Goal: Communication & Community: Participate in discussion

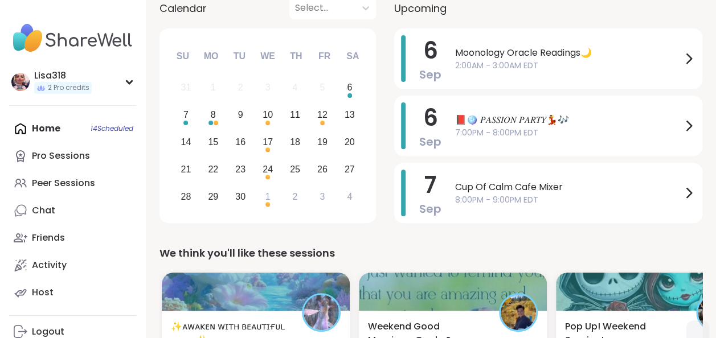
scroll to position [137, 0]
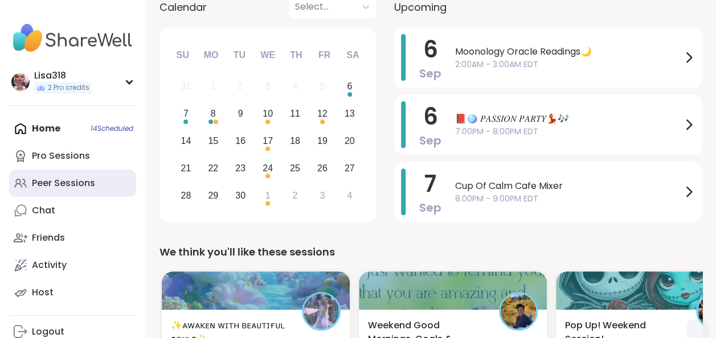
click at [88, 183] on div "Peer Sessions" at bounding box center [63, 183] width 63 height 13
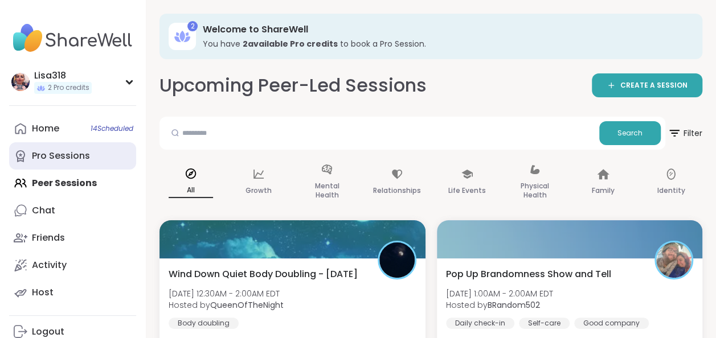
click at [65, 151] on div "Pro Sessions" at bounding box center [61, 156] width 58 height 13
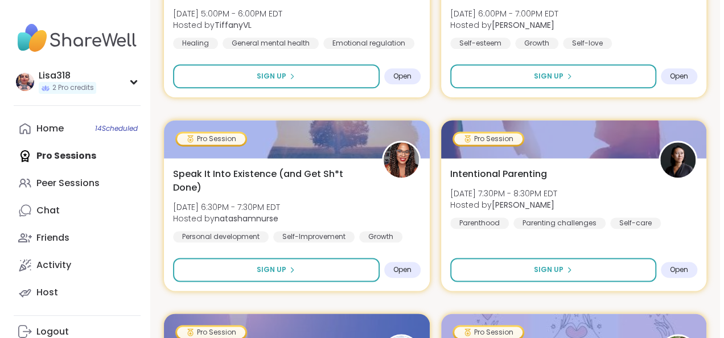
scroll to position [732, 0]
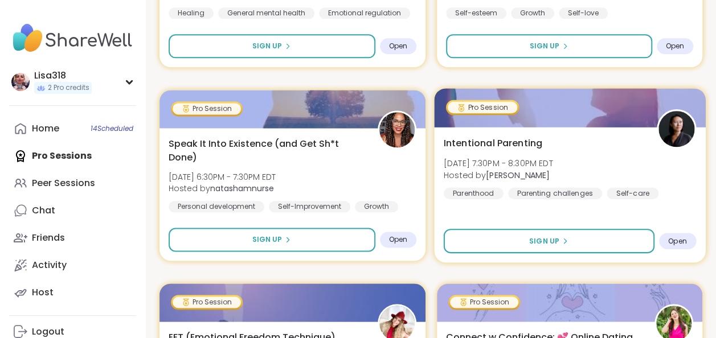
click at [599, 160] on div "Intentional Parenting [DATE] 7:30PM - 8:30PM EDT Hosted by [PERSON_NAME] Parent…" at bounding box center [569, 167] width 252 height 63
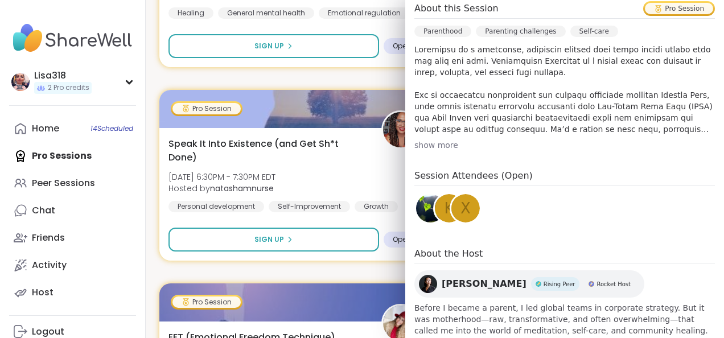
scroll to position [331, 0]
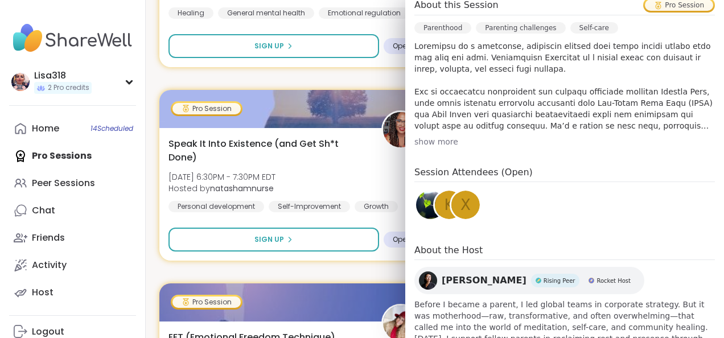
click at [606, 129] on p at bounding box center [565, 85] width 301 height 91
click at [604, 126] on p at bounding box center [565, 85] width 301 height 91
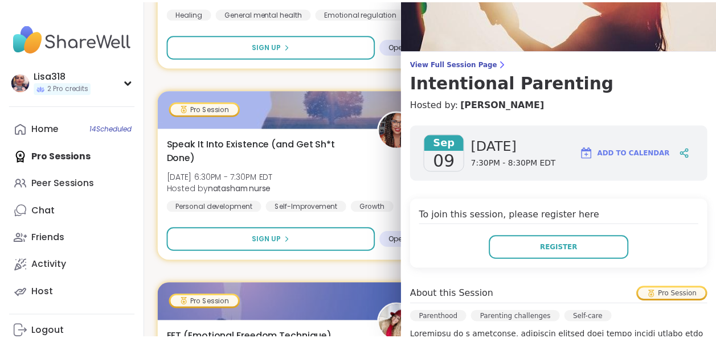
scroll to position [0, 0]
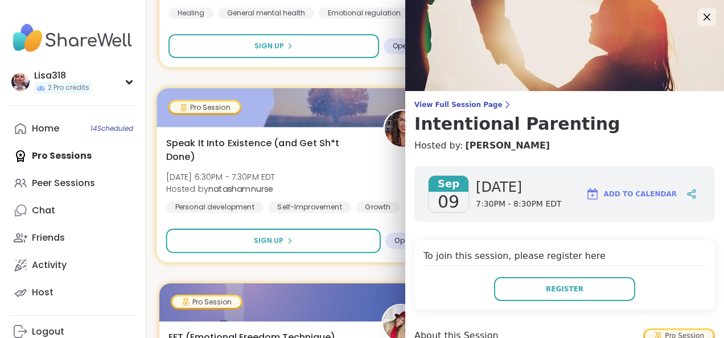
click at [374, 91] on div at bounding box center [294, 107] width 275 height 39
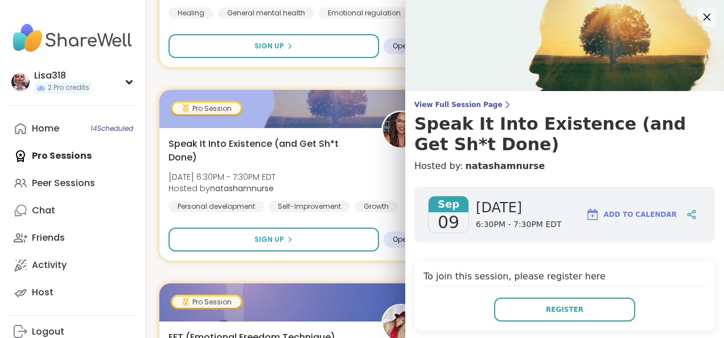
click at [704, 18] on icon at bounding box center [707, 17] width 7 height 7
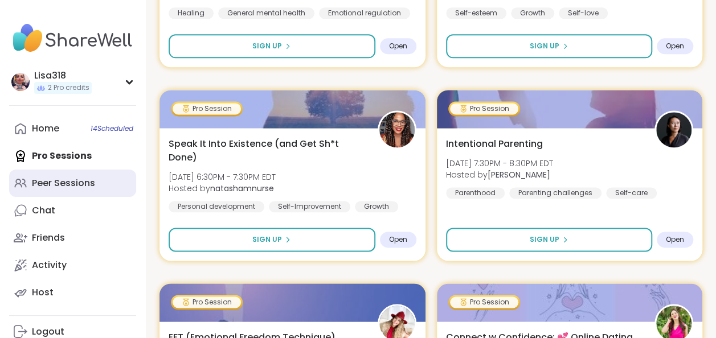
click at [83, 189] on div "Peer Sessions" at bounding box center [63, 183] width 63 height 13
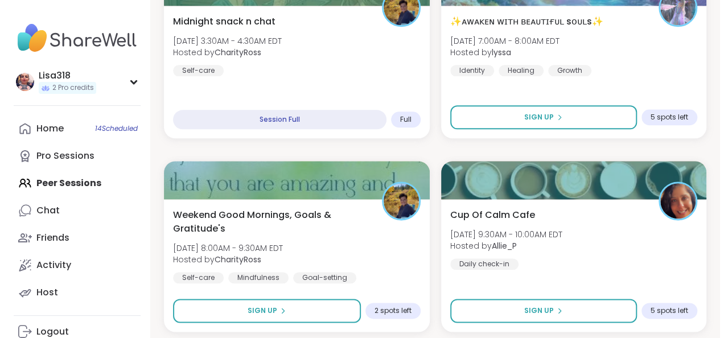
scroll to position [641, 0]
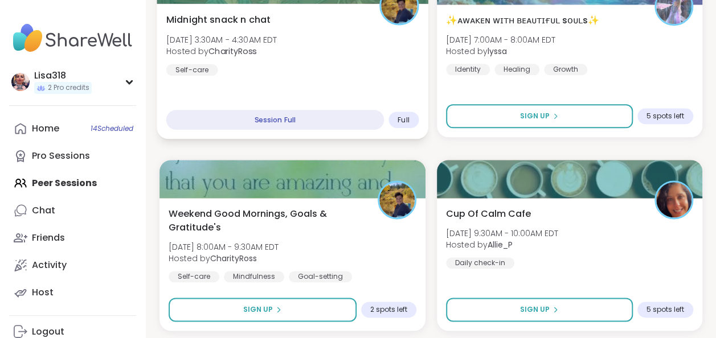
click at [339, 77] on div "Midnight snack n chat [DATE] 3:30AM - 4:30AM EDT Hosted by CharityRoss Self-car…" at bounding box center [292, 71] width 271 height 136
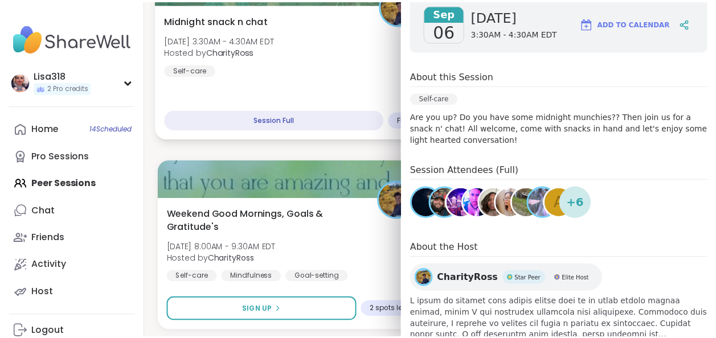
scroll to position [172, 0]
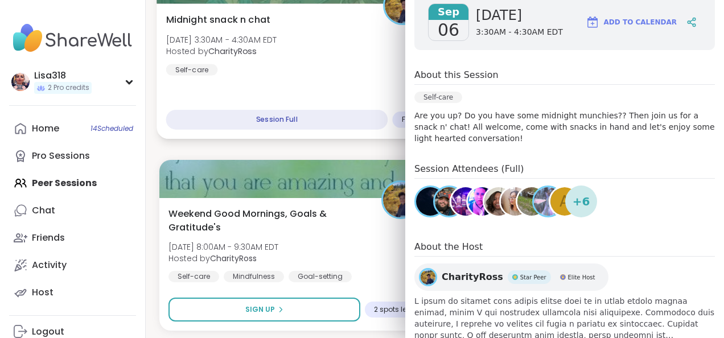
click at [387, 75] on div "Midnight snack n chat [DATE] 3:30AM - 4:30AM EDT Hosted by CharityRoss Self-car…" at bounding box center [294, 71] width 275 height 136
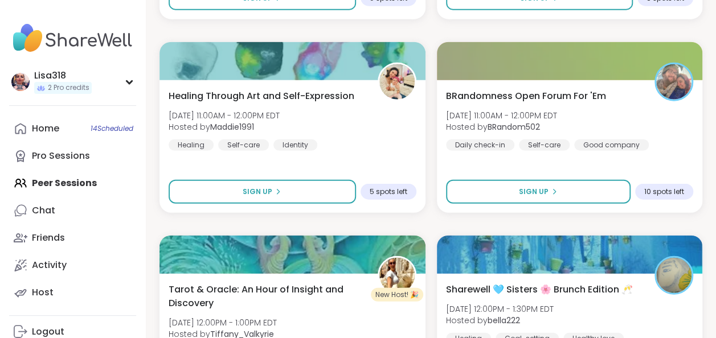
scroll to position [1342, 0]
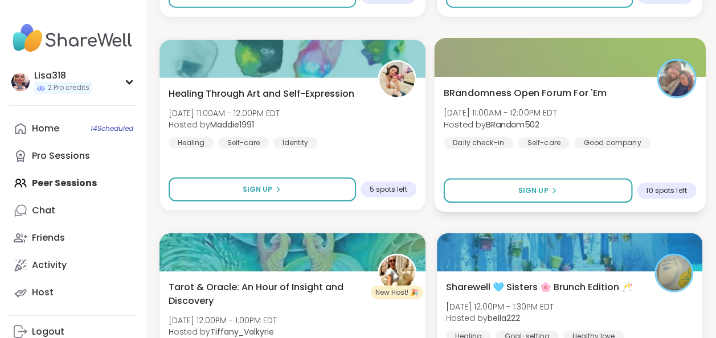
click at [552, 125] on span "Hosted by BRandom502" at bounding box center [499, 124] width 113 height 11
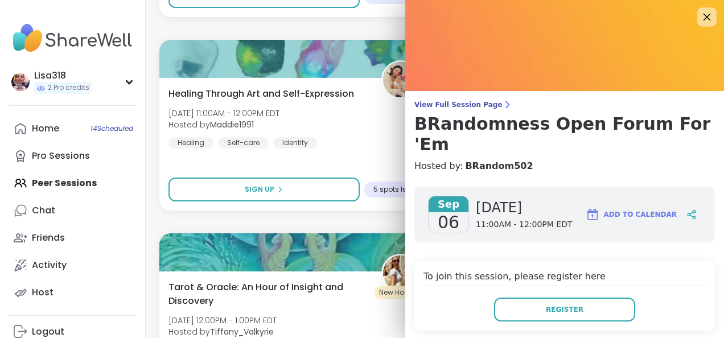
click at [700, 22] on icon at bounding box center [707, 17] width 14 height 14
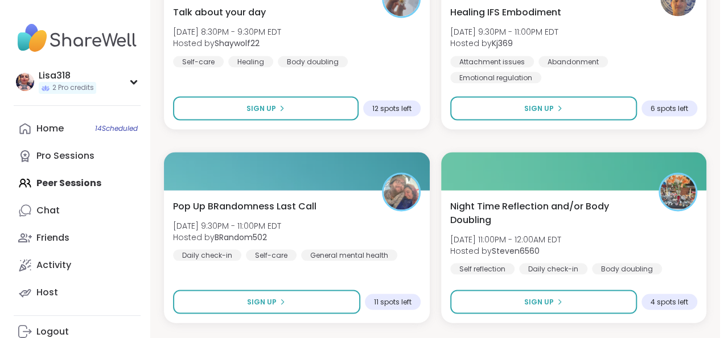
scroll to position [3170, 0]
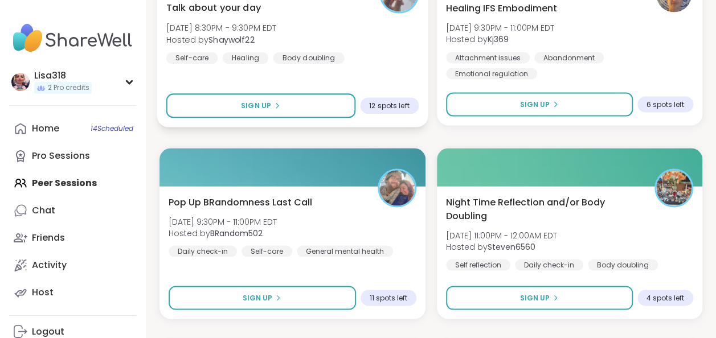
click at [359, 58] on div "Talk about your day [DATE] 8:30PM - 9:30PM EDT Hosted by Shaywolf22 Self-care H…" at bounding box center [292, 32] width 252 height 63
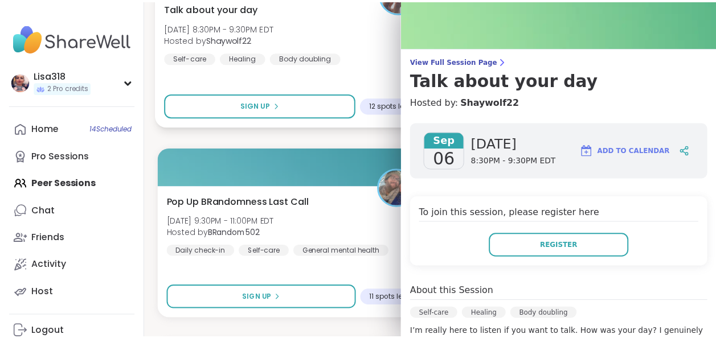
scroll to position [0, 0]
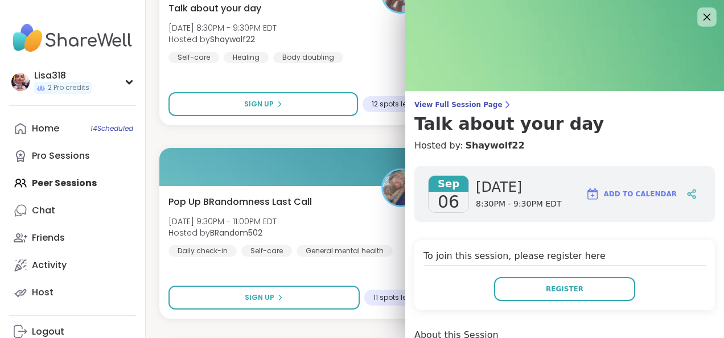
click at [704, 17] on icon at bounding box center [707, 17] width 7 height 7
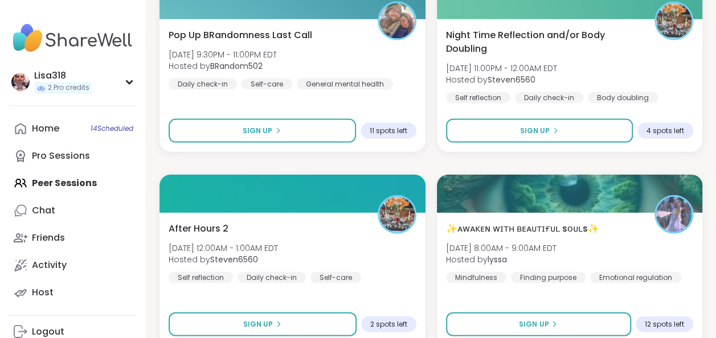
scroll to position [3390, 0]
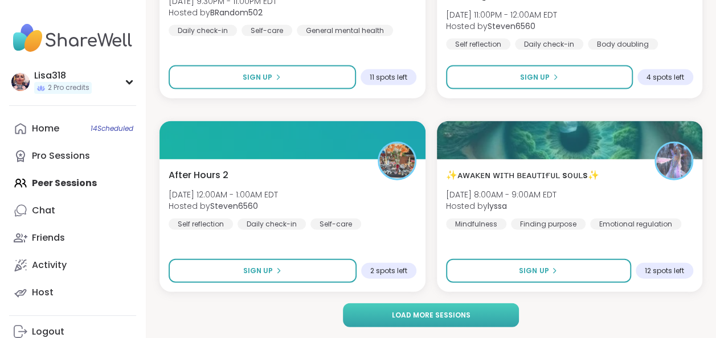
click at [446, 307] on button "Load more sessions" at bounding box center [431, 316] width 177 height 24
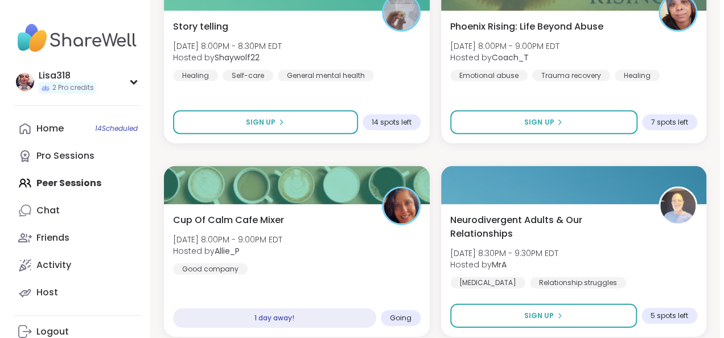
scroll to position [5865, 0]
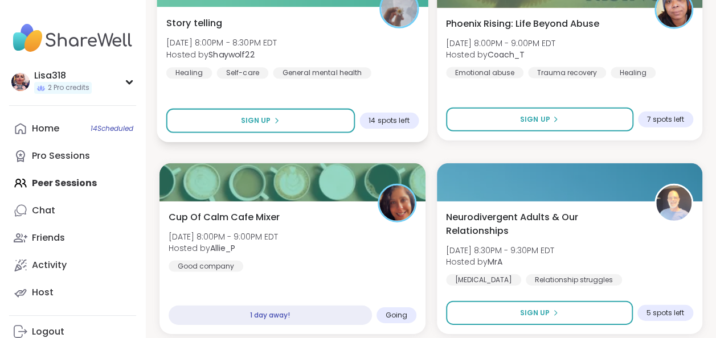
click at [377, 66] on div "Story telling [PERSON_NAME][DATE] 8:00PM - 8:30PM EDT Hosted by Shaywolf22 Heal…" at bounding box center [292, 47] width 252 height 63
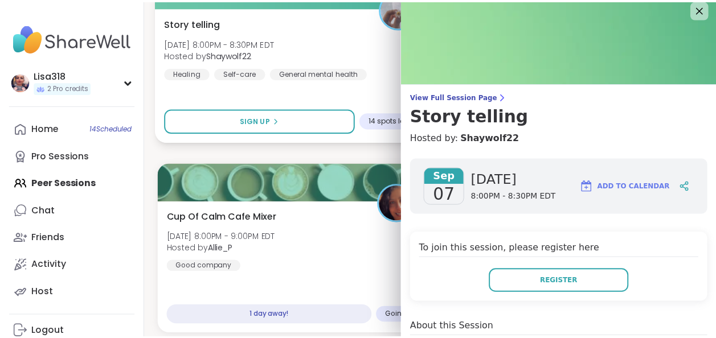
scroll to position [0, 0]
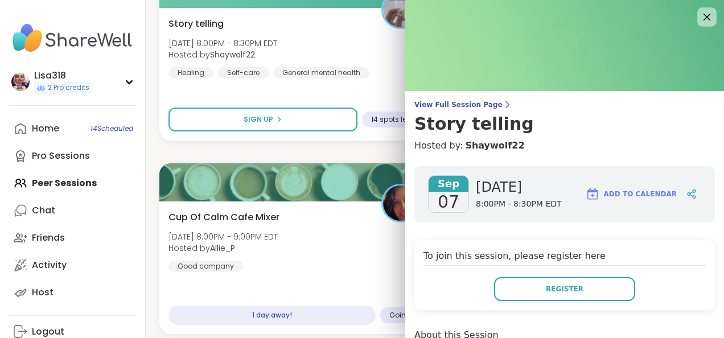
click at [700, 18] on icon at bounding box center [707, 17] width 14 height 14
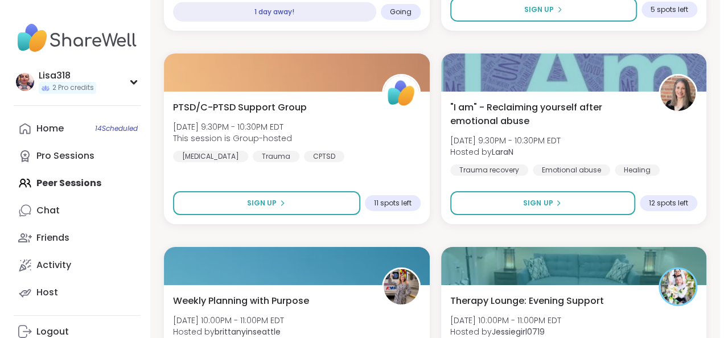
scroll to position [6172, 0]
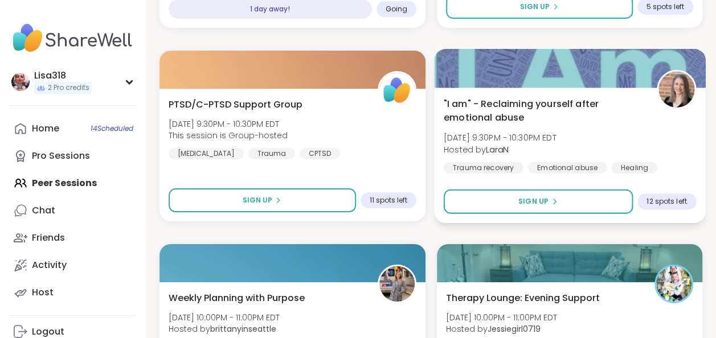
click at [509, 172] on div "Trauma recovery" at bounding box center [483, 167] width 80 height 11
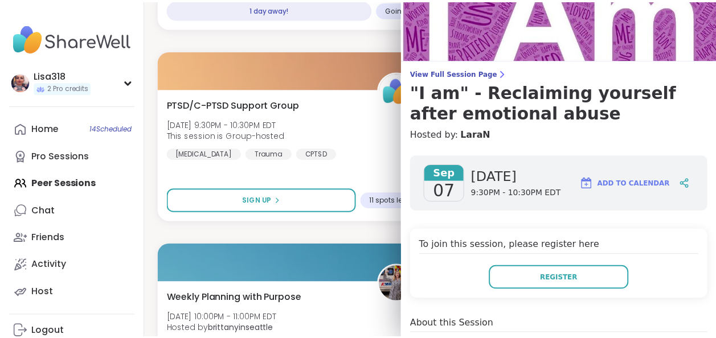
scroll to position [0, 0]
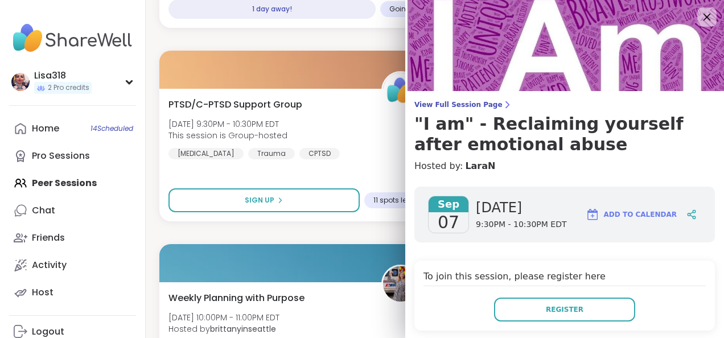
click at [700, 10] on icon at bounding box center [707, 17] width 14 height 14
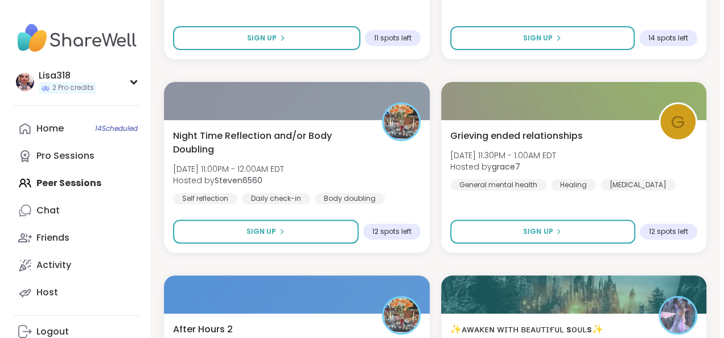
scroll to position [6528, 0]
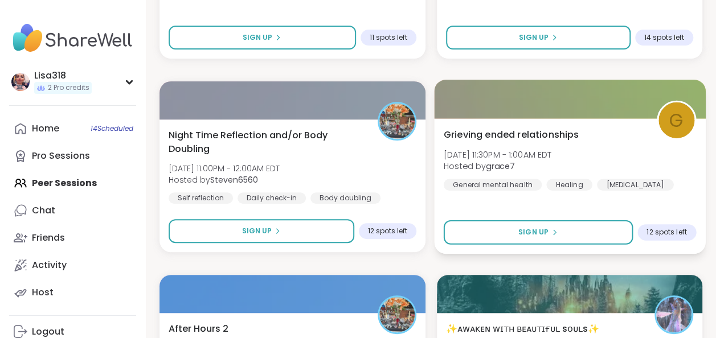
click at [622, 181] on div "General mental health Healing [MEDICAL_DATA]" at bounding box center [558, 184] width 230 height 11
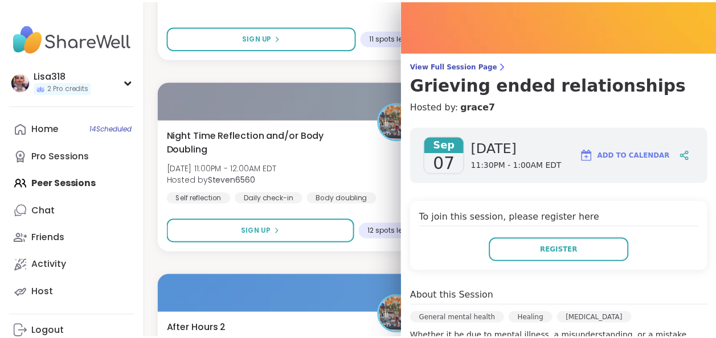
scroll to position [0, 0]
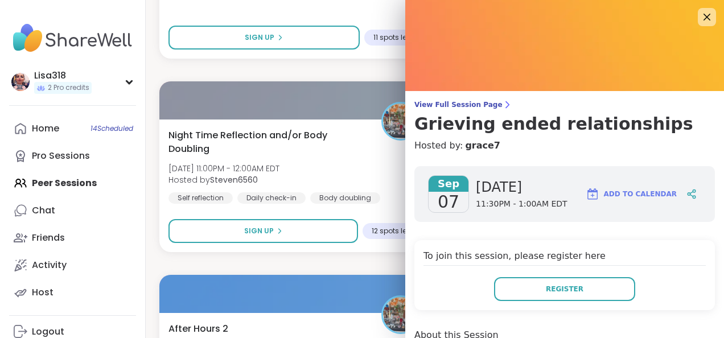
click at [706, 13] on img at bounding box center [564, 45] width 319 height 91
click at [700, 17] on icon at bounding box center [707, 17] width 14 height 14
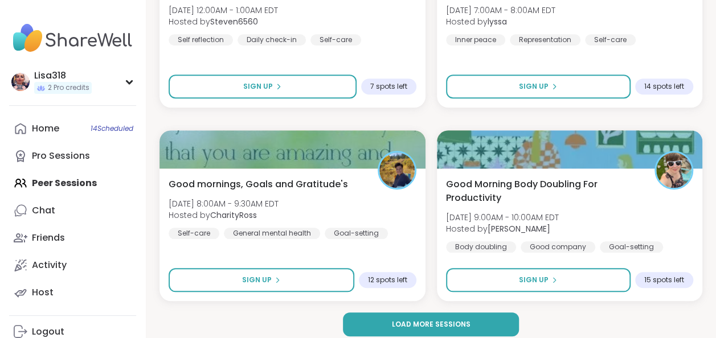
scroll to position [6875, 0]
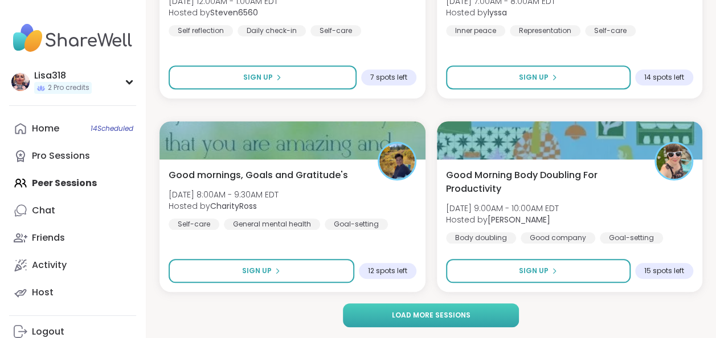
click at [430, 313] on span "Load more sessions" at bounding box center [430, 315] width 79 height 10
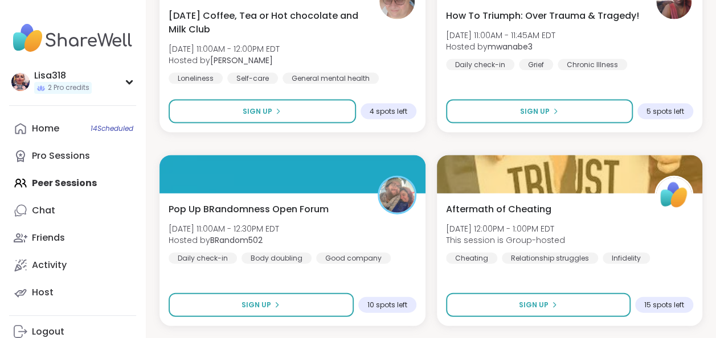
scroll to position [7625, 0]
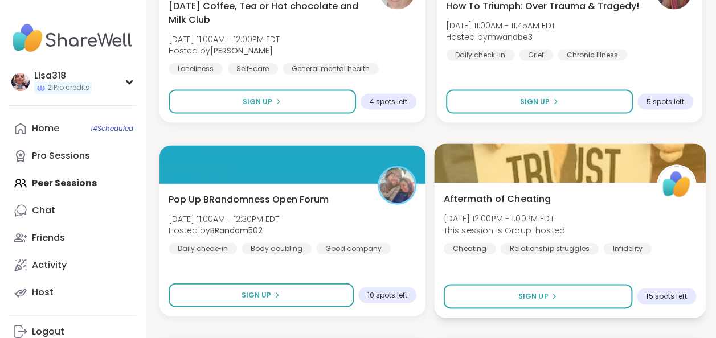
click at [617, 233] on div "Aftermath of Cheating [DATE] 12:00PM - 1:00PM EDT This session is Group-hosted …" at bounding box center [569, 223] width 252 height 63
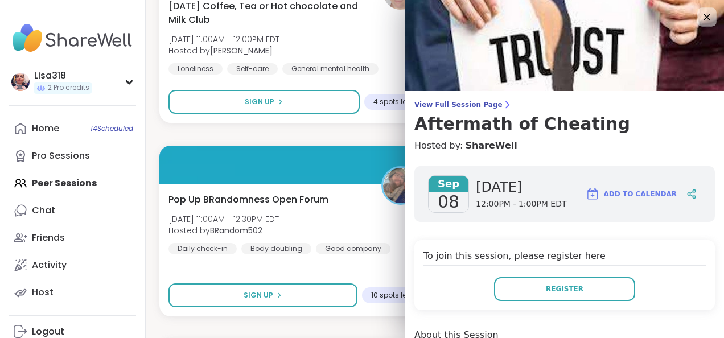
click at [700, 18] on icon at bounding box center [707, 17] width 14 height 14
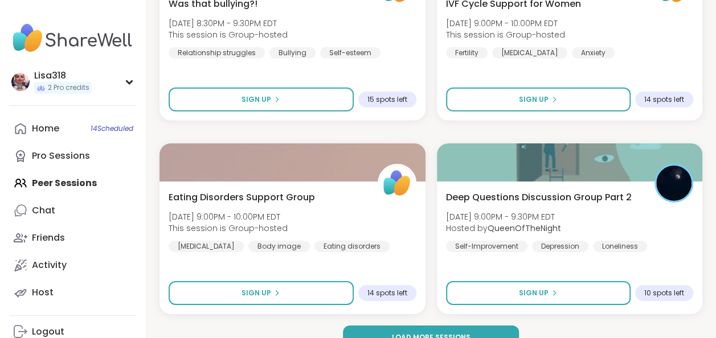
scroll to position [10360, 0]
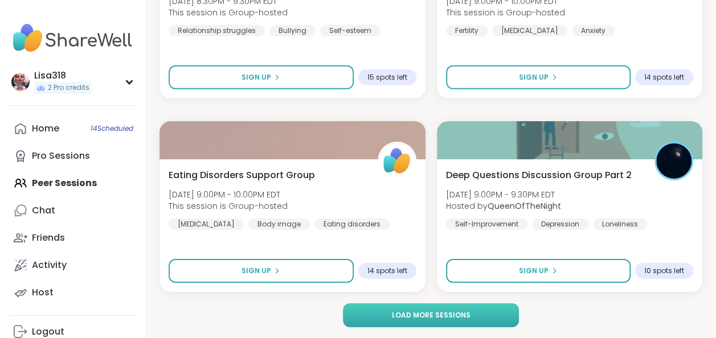
click at [462, 313] on span "Load more sessions" at bounding box center [430, 315] width 79 height 10
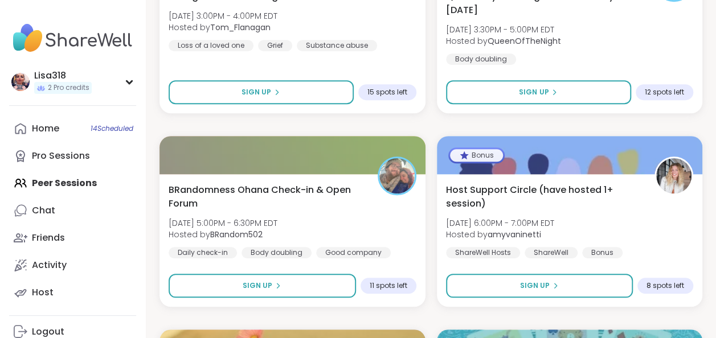
scroll to position [13252, 0]
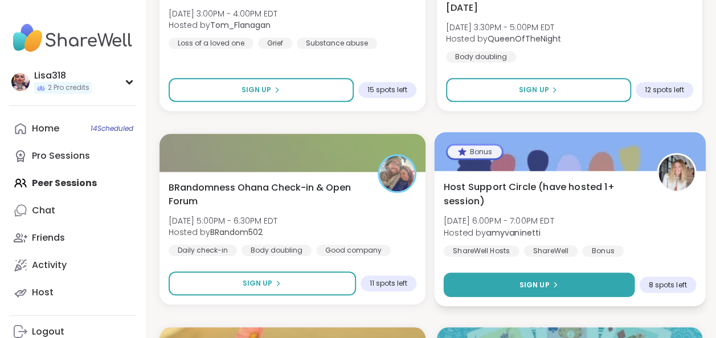
click at [584, 284] on button "Sign Up" at bounding box center [538, 285] width 191 height 24
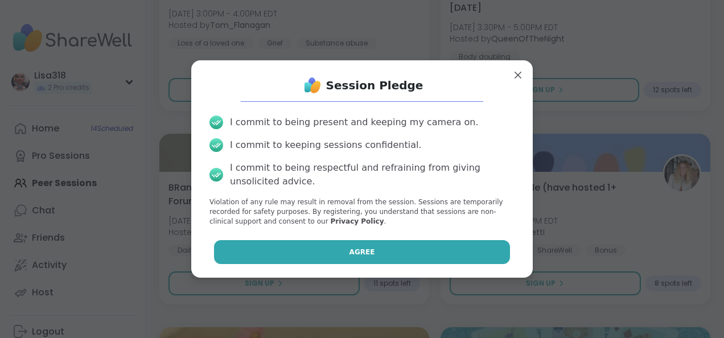
click at [448, 257] on button "Agree" at bounding box center [362, 252] width 297 height 24
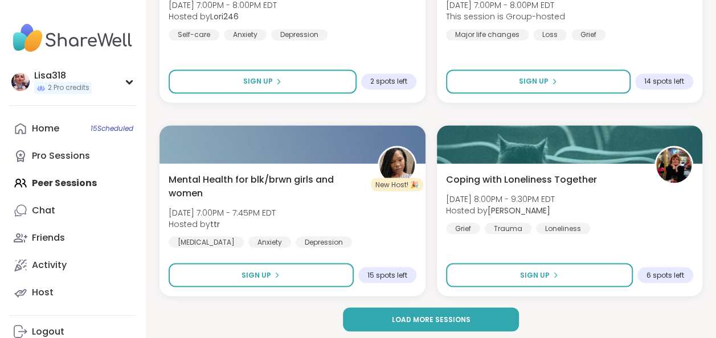
scroll to position [13845, 0]
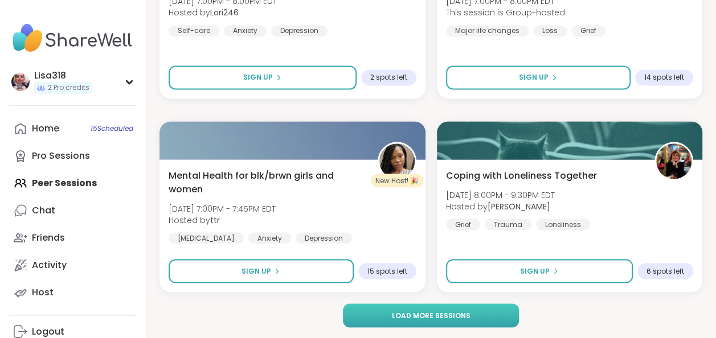
click at [499, 304] on button "Load more sessions" at bounding box center [431, 316] width 177 height 24
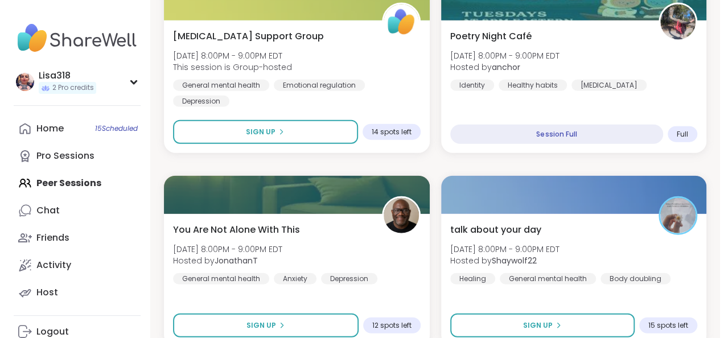
scroll to position [14181, 0]
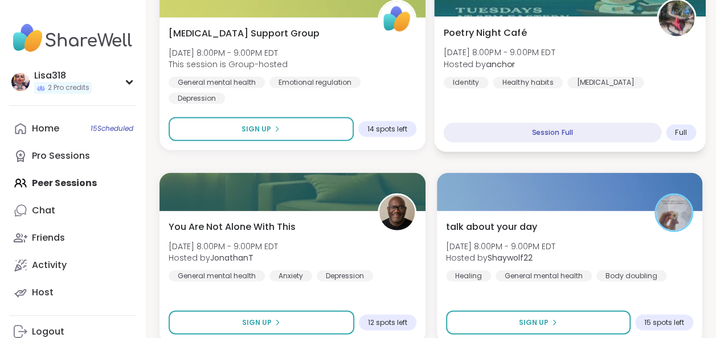
click at [628, 106] on div "Poetry Night Café [DATE] 8:00PM - 9:00PM EDT Hosted by anchor Identity Healthy …" at bounding box center [569, 85] width 271 height 136
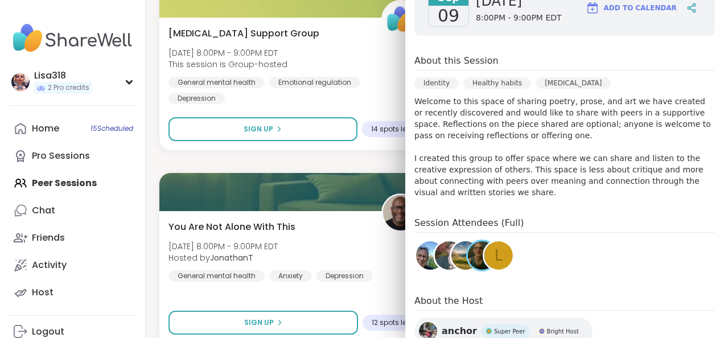
scroll to position [224, 0]
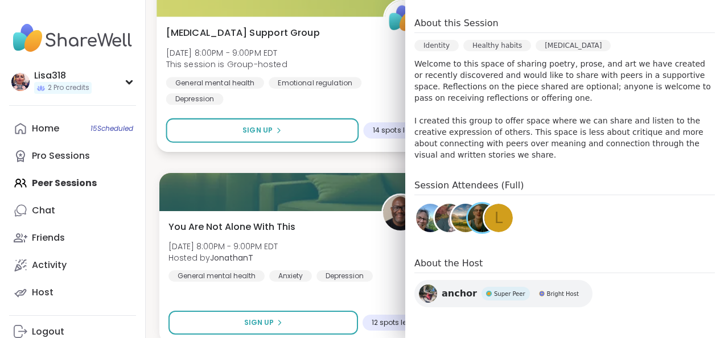
click at [379, 92] on div "General mental health Emotional regulation [MEDICAL_DATA]" at bounding box center [294, 91] width 257 height 28
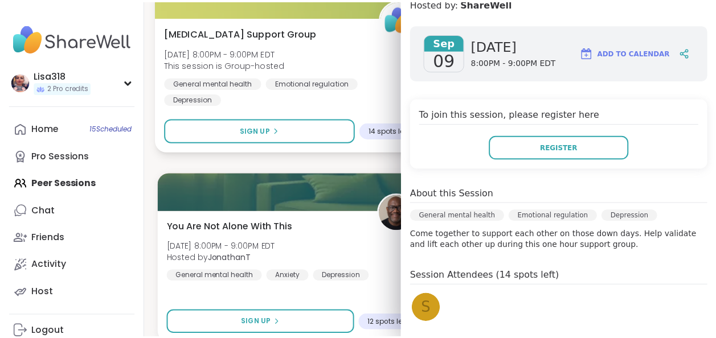
scroll to position [0, 0]
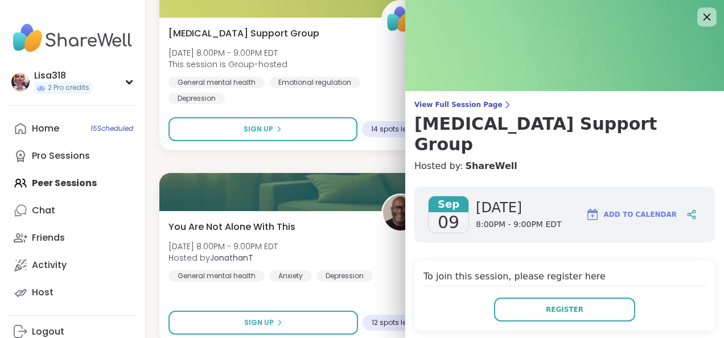
click at [700, 17] on icon at bounding box center [707, 17] width 14 height 14
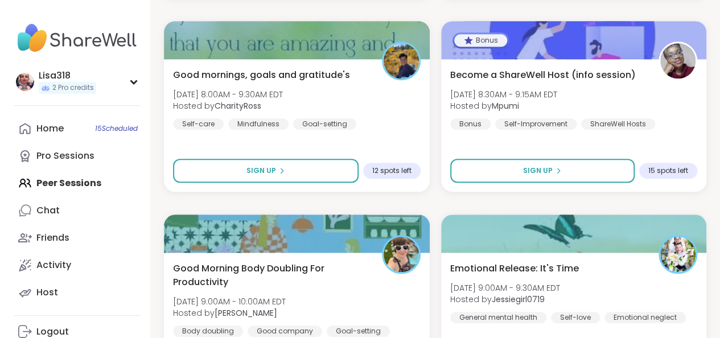
scroll to position [15492, 0]
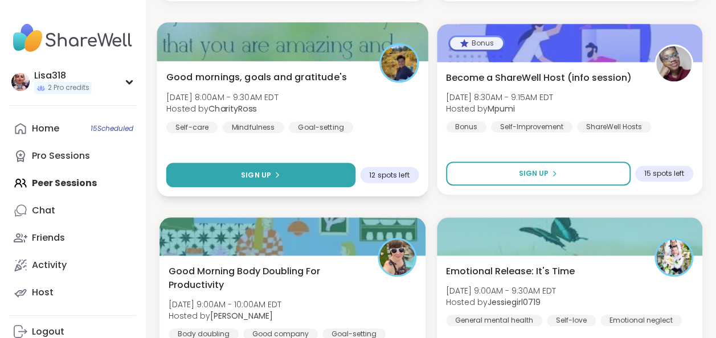
click at [276, 178] on div "Sign Up" at bounding box center [260, 175] width 39 height 10
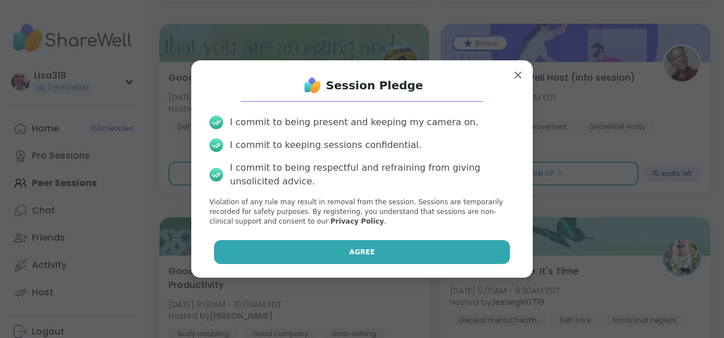
click at [393, 257] on button "Agree" at bounding box center [362, 252] width 297 height 24
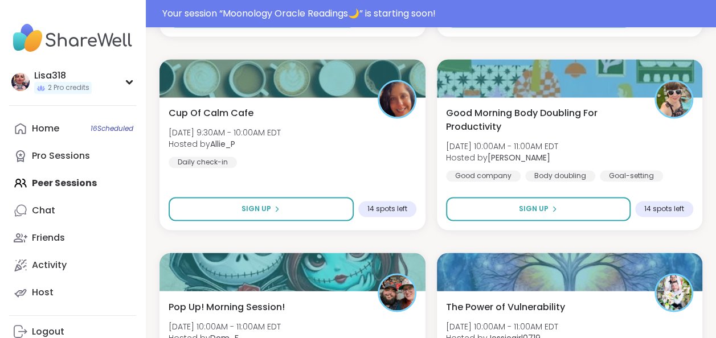
scroll to position [15872, 0]
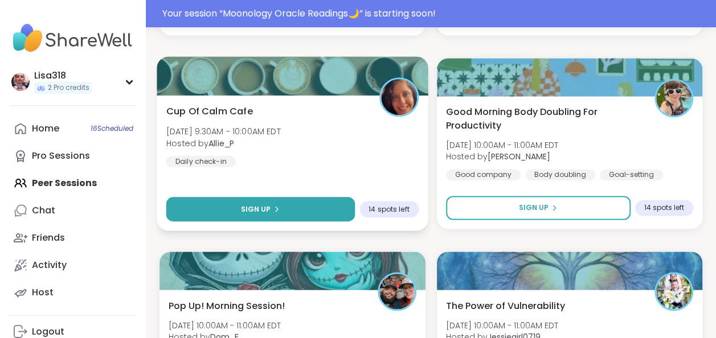
click at [330, 210] on button "Sign Up" at bounding box center [260, 209] width 188 height 24
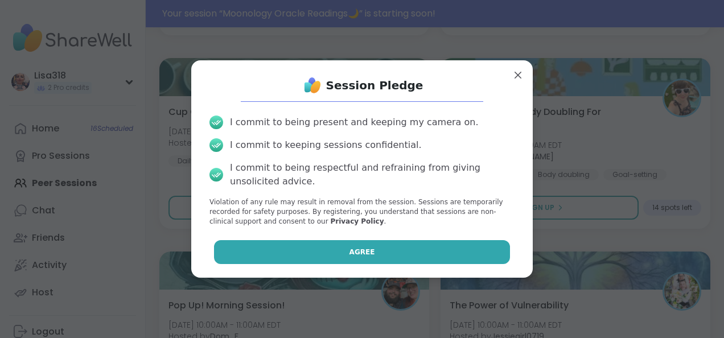
click at [398, 256] on button "Agree" at bounding box center [362, 252] width 297 height 24
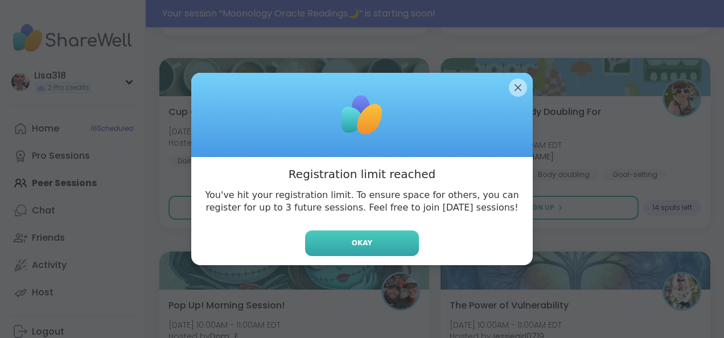
click at [392, 247] on button "Okay" at bounding box center [362, 244] width 114 height 26
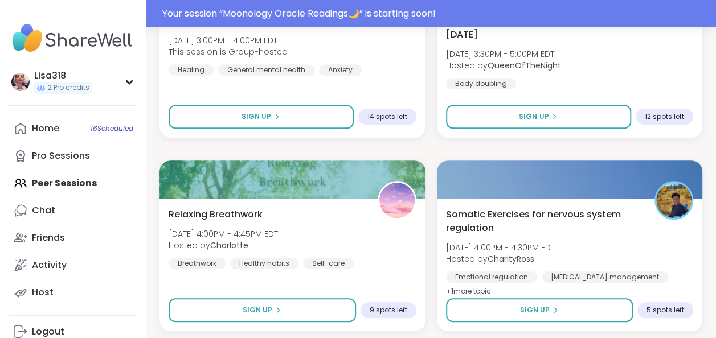
scroll to position [8794, 0]
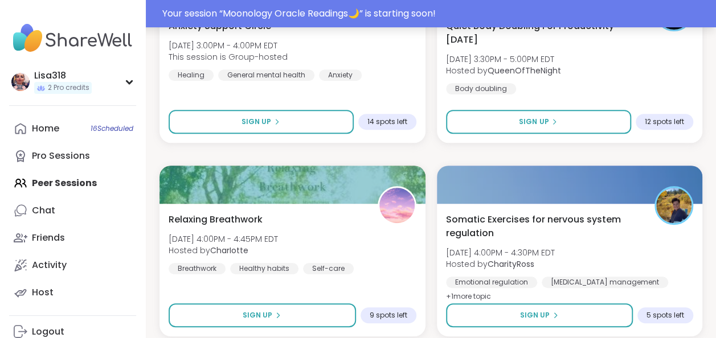
click at [460, 13] on div "Your session “ Moonology Oracle Readings🌙 ” is starting soon!" at bounding box center [435, 14] width 547 height 14
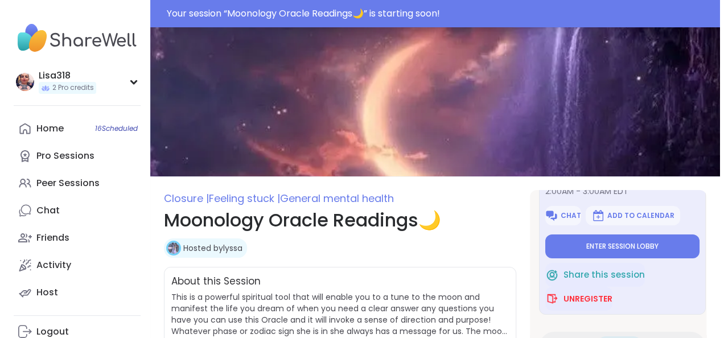
scroll to position [66, 0]
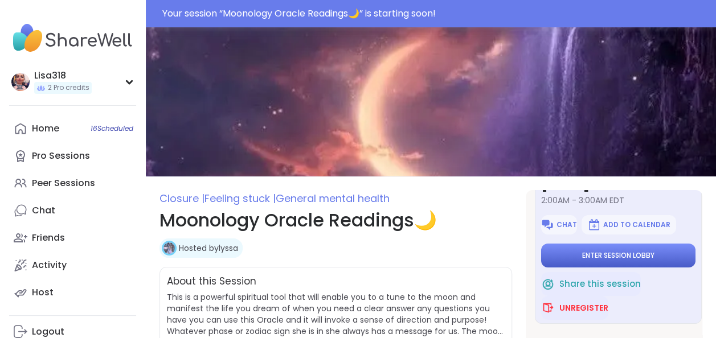
click at [614, 256] on span "Enter session lobby" at bounding box center [618, 255] width 72 height 9
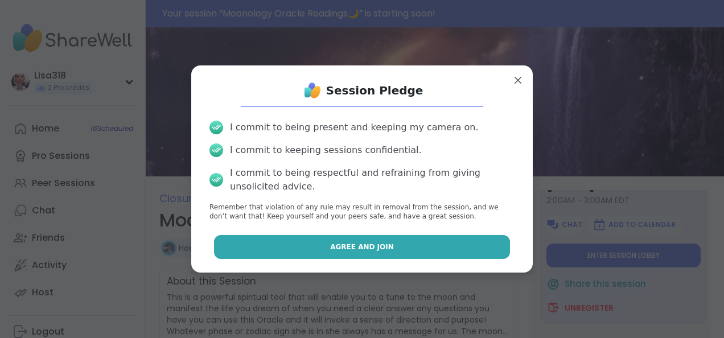
click at [396, 247] on button "Agree and Join" at bounding box center [362, 247] width 297 height 24
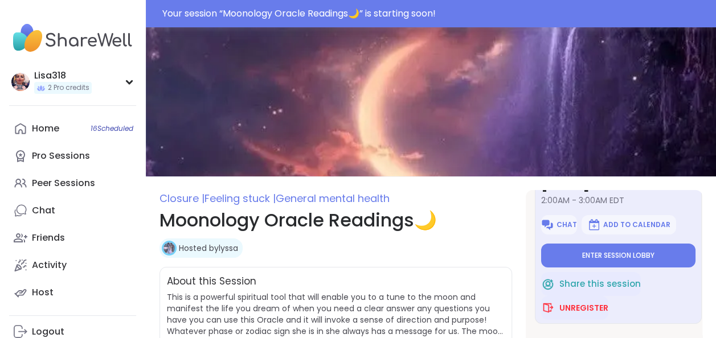
type textarea "*"
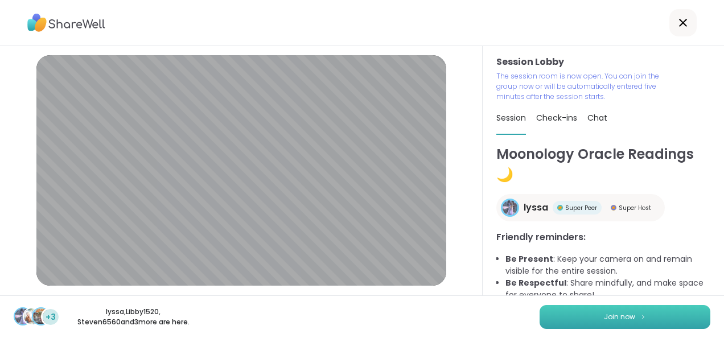
click at [621, 318] on span "Join now" at bounding box center [619, 317] width 31 height 10
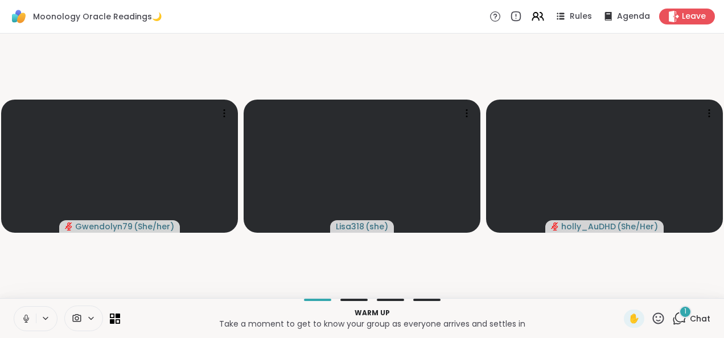
click at [30, 315] on icon at bounding box center [26, 319] width 10 height 10
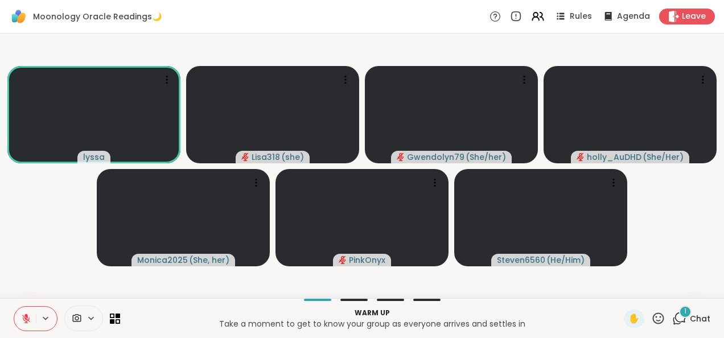
click at [37, 317] on button at bounding box center [46, 319] width 21 height 10
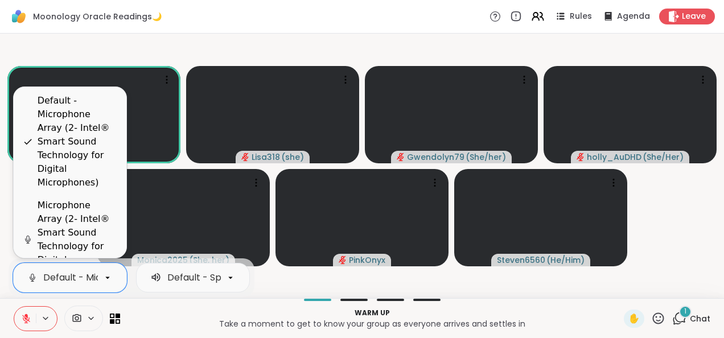
scroll to position [0, 322]
click at [22, 315] on icon at bounding box center [26, 319] width 8 height 8
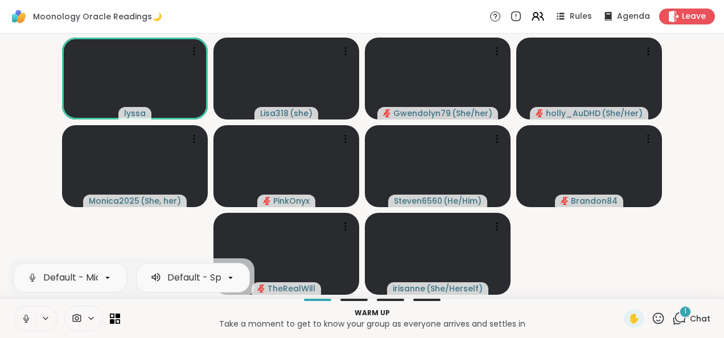
click at [24, 328] on button at bounding box center [25, 319] width 22 height 24
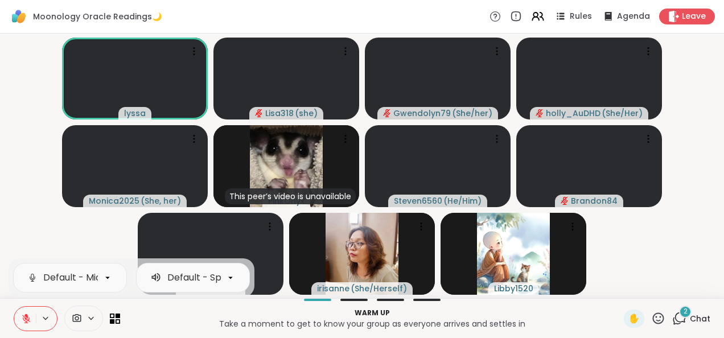
click at [676, 319] on icon at bounding box center [680, 318] width 14 height 14
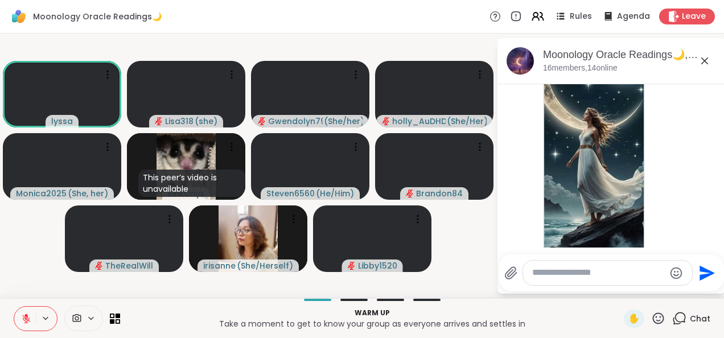
scroll to position [576, 0]
click at [654, 224] on div "lyssa 1 1 1:13 AM • Edited" at bounding box center [613, 144] width 140 height 325
click at [663, 145] on icon at bounding box center [664, 145] width 3 height 1
click at [654, 131] on button "Select Reaction: Heart" at bounding box center [665, 125] width 23 height 23
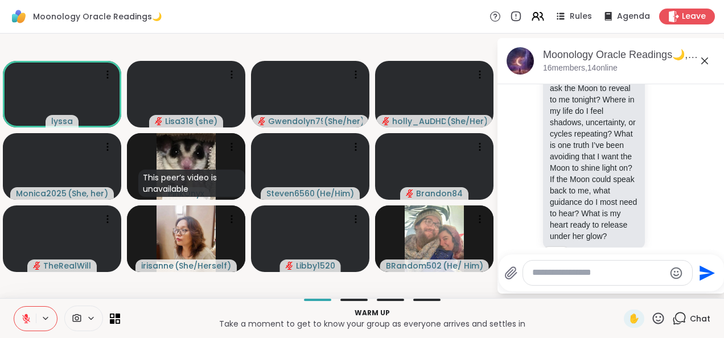
scroll to position [1180, 0]
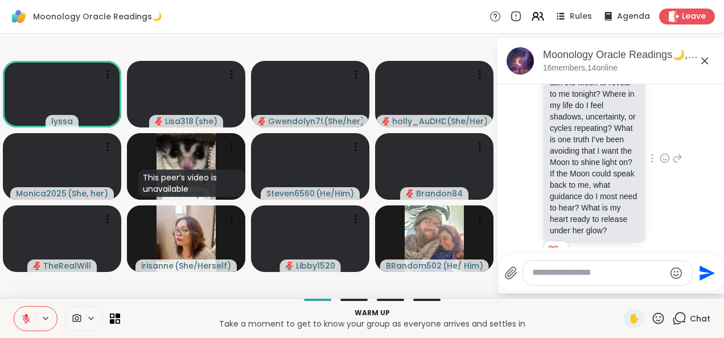
click at [649, 205] on div "lyssa What do I most want to ask the Moon to reveal to me tonight? Where in my …" at bounding box center [613, 159] width 140 height 227
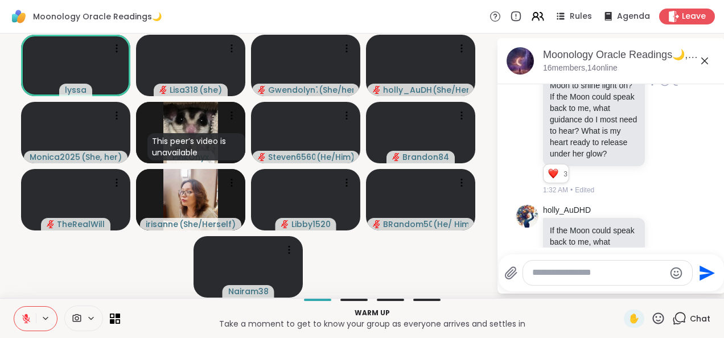
scroll to position [1261, 0]
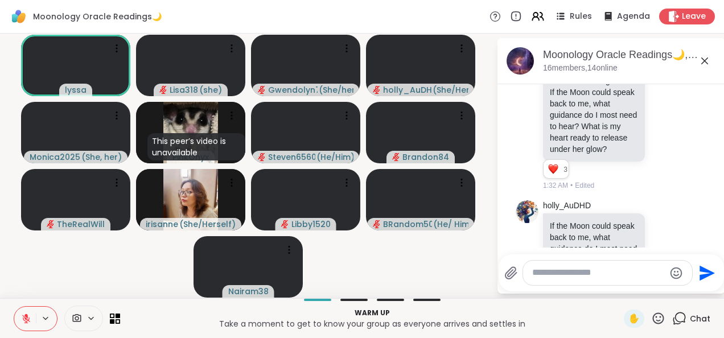
click at [657, 190] on div "lyssa What do I most want to ask the Moon to reveal to me tonight? Where in my …" at bounding box center [613, 77] width 140 height 227
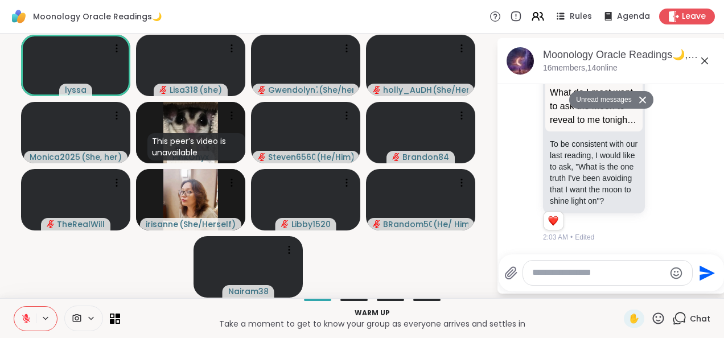
scroll to position [1952, 0]
click at [629, 325] on span "✋" at bounding box center [634, 319] width 11 height 14
click at [628, 326] on div "✋" at bounding box center [634, 319] width 20 height 18
click at [651, 325] on icon at bounding box center [658, 318] width 14 height 14
click at [641, 296] on div "👍" at bounding box center [650, 289] width 20 height 18
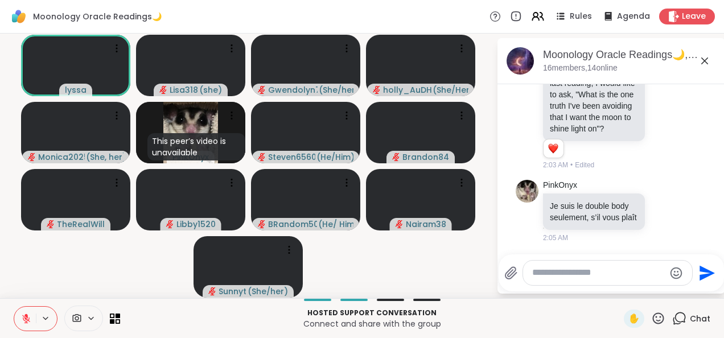
scroll to position [2025, 0]
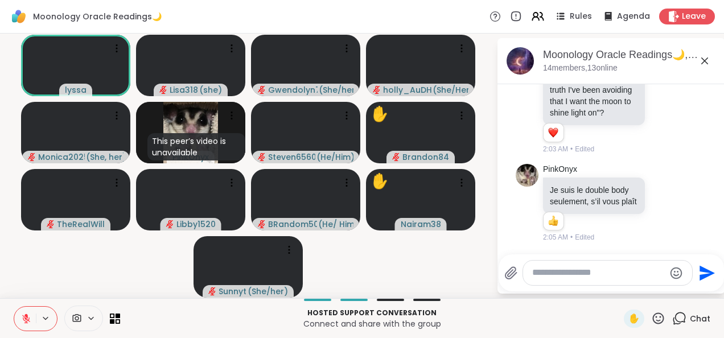
click at [655, 322] on icon at bounding box center [658, 318] width 11 height 11
click at [620, 288] on span "❤️" at bounding box center [625, 289] width 11 height 14
click at [553, 274] on textarea "Type your message" at bounding box center [598, 273] width 133 height 12
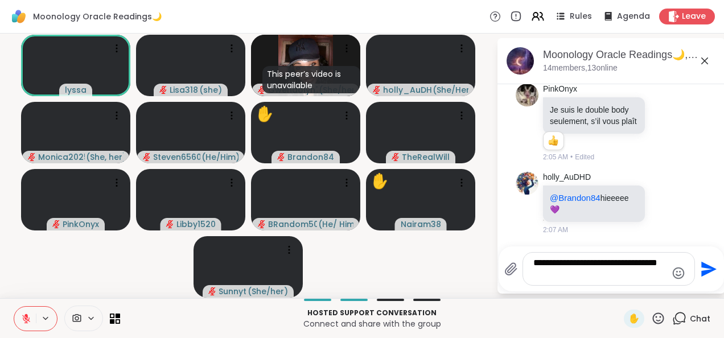
scroll to position [2120, 0]
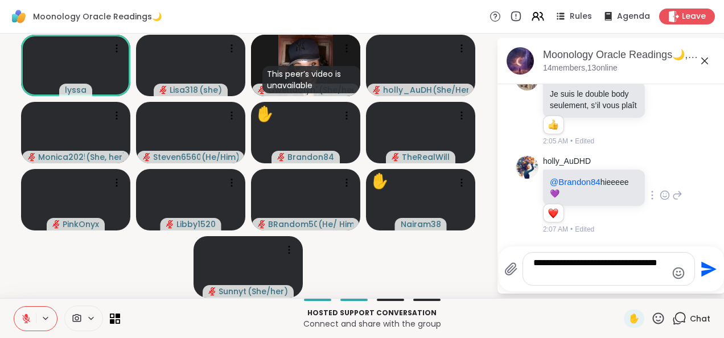
click at [673, 202] on icon at bounding box center [678, 195] width 10 height 14
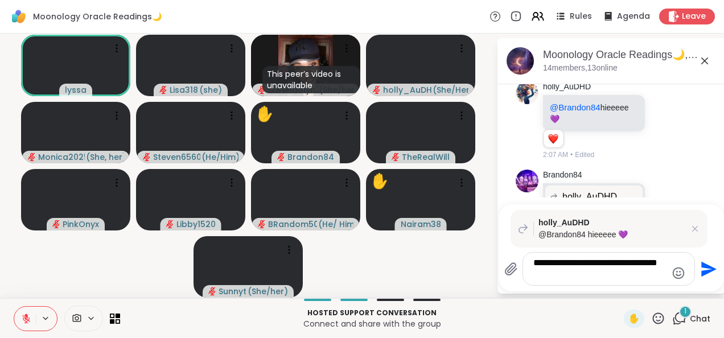
scroll to position [2275, 0]
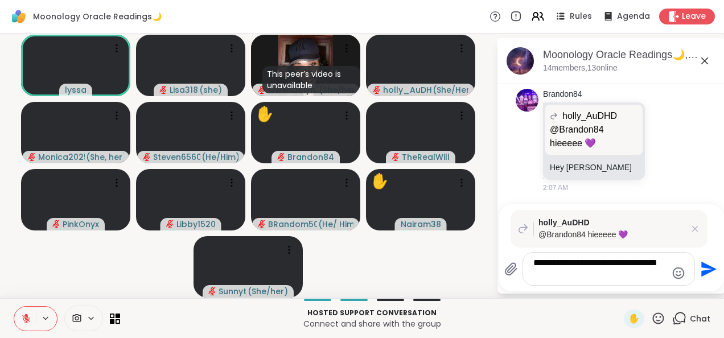
click at [621, 225] on span "holly_AuDHD" at bounding box center [612, 223] width 146 height 12
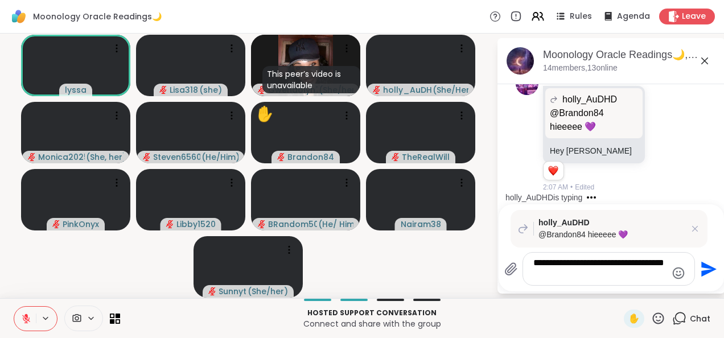
type textarea "**********"
click at [708, 273] on icon "Send" at bounding box center [708, 269] width 18 height 18
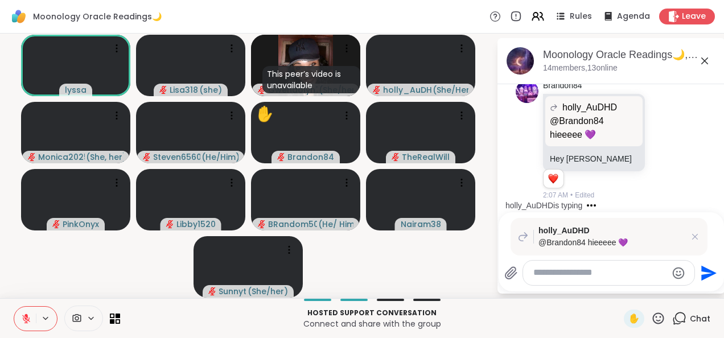
scroll to position [2377, 0]
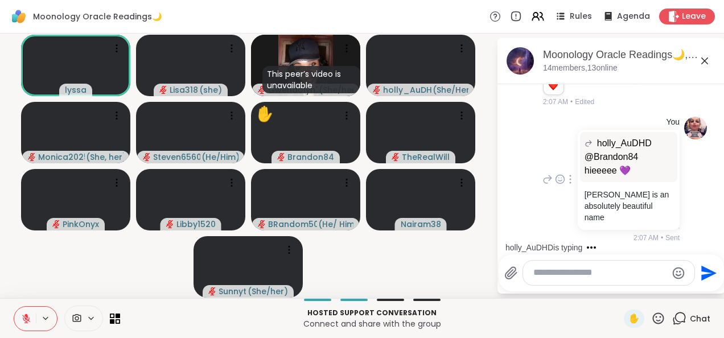
click at [675, 175] on div "You [PERSON_NAME] @Brandon84 hieeeee 💜 @Brandon84 hieeeee 💜 [PERSON_NAME] is an…" at bounding box center [611, 180] width 191 height 136
click at [543, 183] on icon at bounding box center [548, 180] width 10 height 14
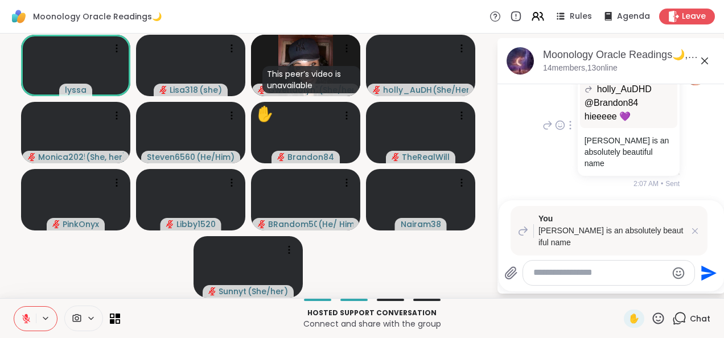
click at [570, 129] on icon at bounding box center [570, 125] width 1 height 8
click at [567, 146] on icon at bounding box center [571, 141] width 8 height 9
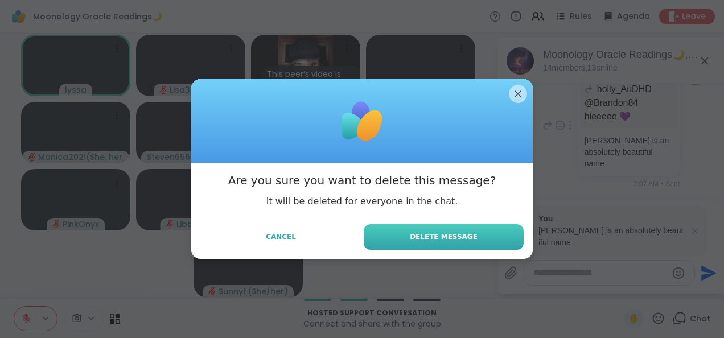
click at [498, 238] on button "Delete Message" at bounding box center [444, 237] width 160 height 26
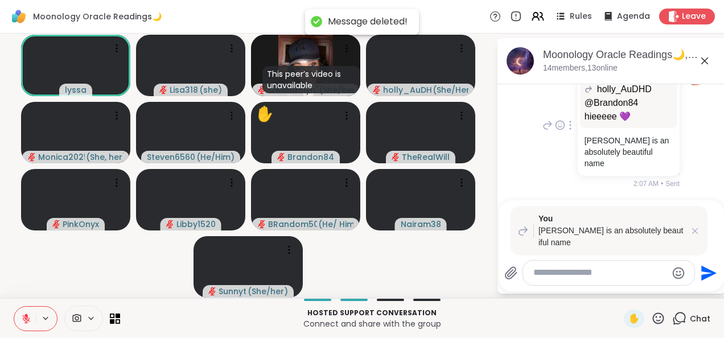
scroll to position [2346, 0]
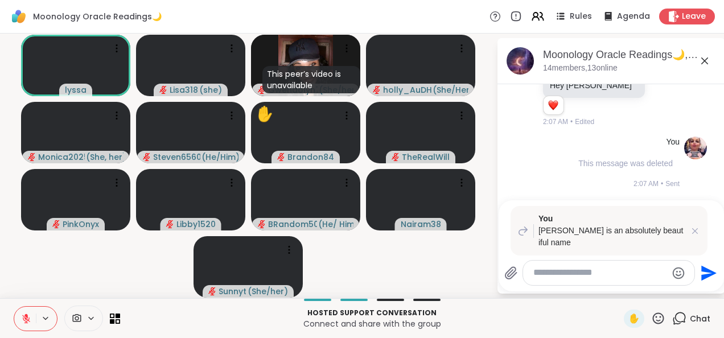
click at [602, 241] on p "[PERSON_NAME] is an absolutely beautiful name" at bounding box center [612, 237] width 146 height 24
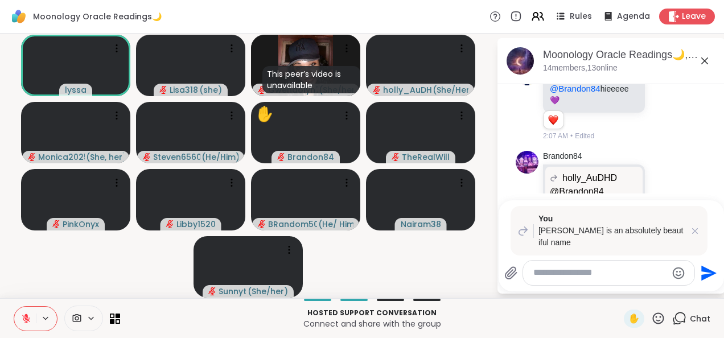
scroll to position [2139, 0]
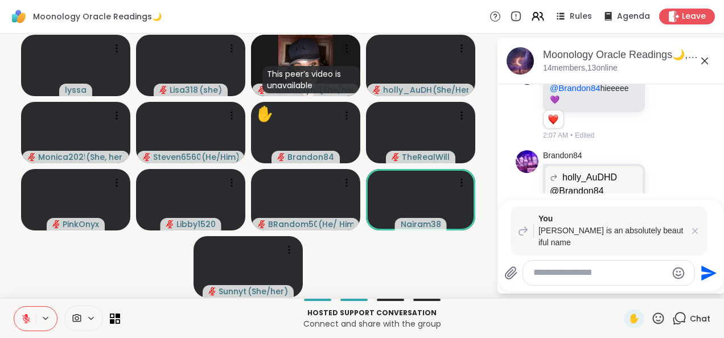
click at [674, 321] on icon at bounding box center [677, 321] width 7 height 7
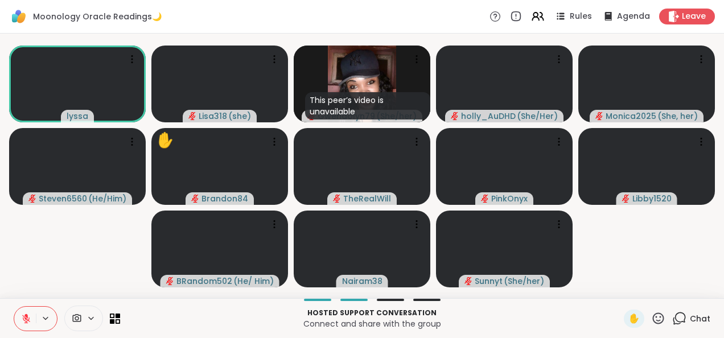
click at [651, 325] on icon at bounding box center [658, 318] width 14 height 14
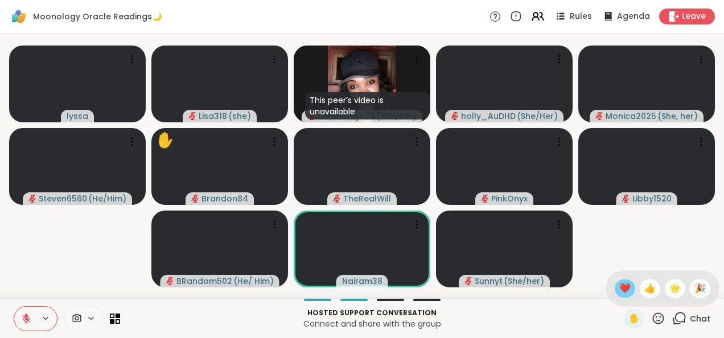
click at [615, 297] on div "❤️" at bounding box center [625, 289] width 20 height 18
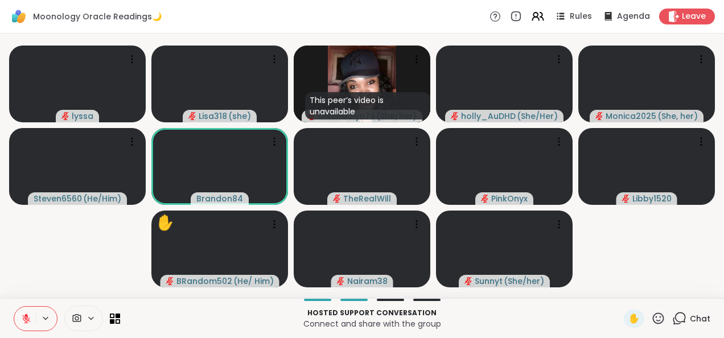
click at [653, 324] on icon at bounding box center [658, 318] width 14 height 14
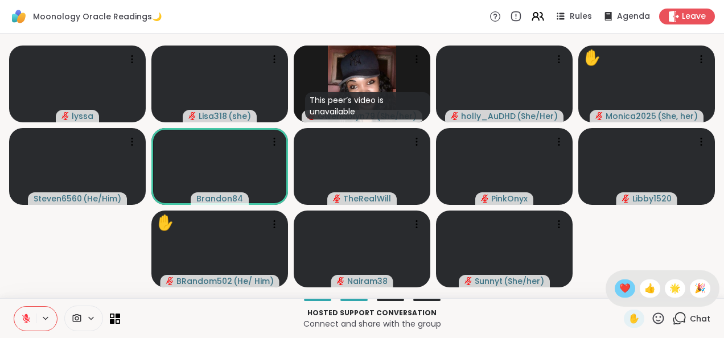
click at [615, 296] on div "❤️" at bounding box center [625, 289] width 20 height 18
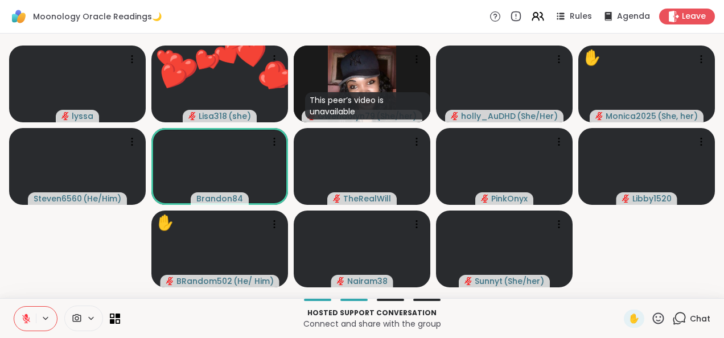
click at [652, 322] on icon at bounding box center [658, 318] width 14 height 14
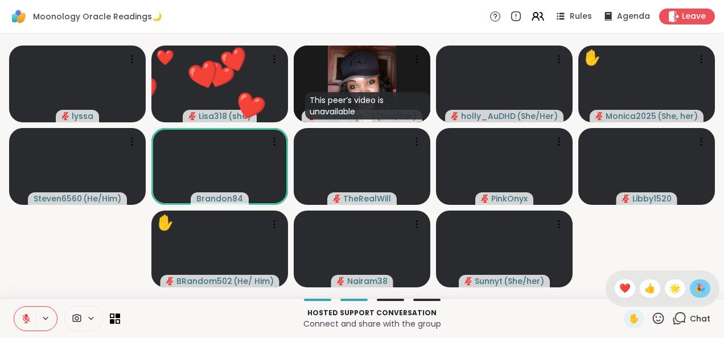
click at [690, 296] on div "🎉" at bounding box center [700, 289] width 20 height 18
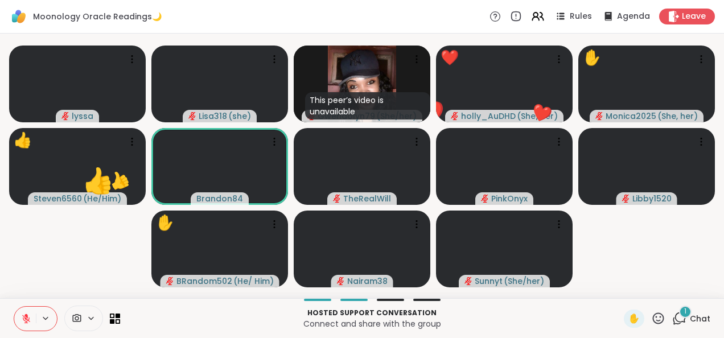
click at [653, 323] on icon at bounding box center [658, 318] width 11 height 11
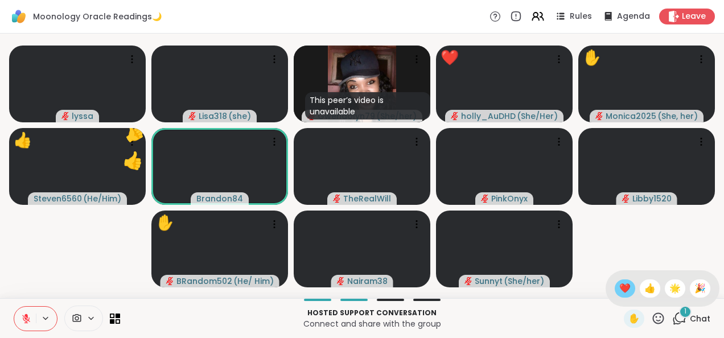
click at [620, 291] on span "❤️" at bounding box center [625, 289] width 11 height 14
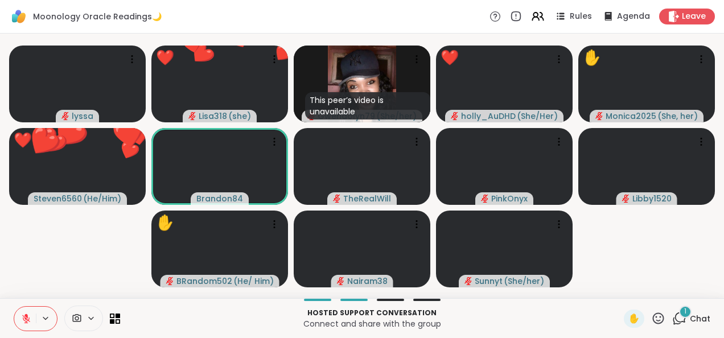
click at [651, 325] on icon at bounding box center [658, 318] width 14 height 14
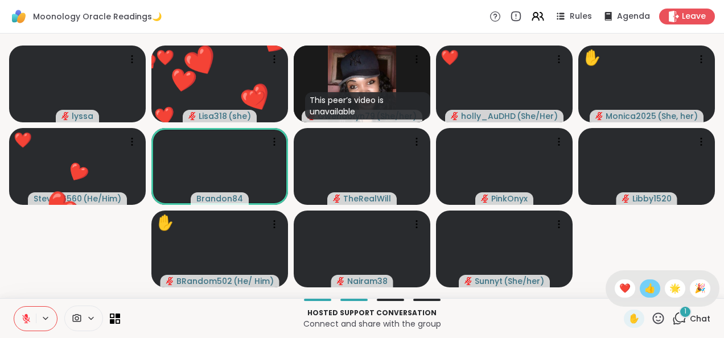
click at [645, 294] on span "👍" at bounding box center [650, 289] width 11 height 14
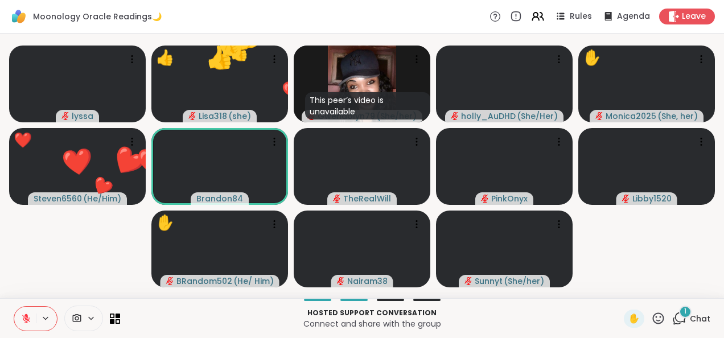
click at [653, 323] on icon at bounding box center [658, 318] width 11 height 11
click at [651, 322] on icon at bounding box center [658, 318] width 14 height 14
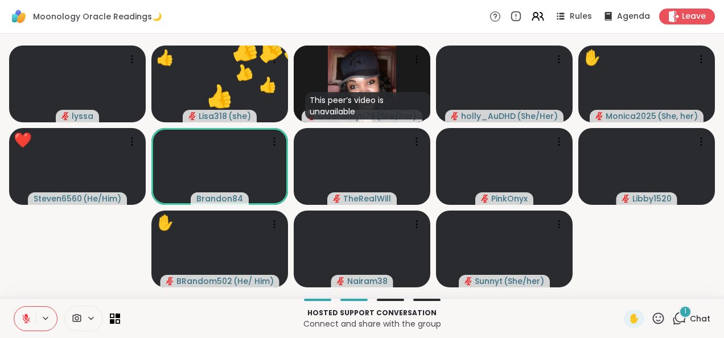
click at [656, 317] on icon at bounding box center [658, 318] width 14 height 14
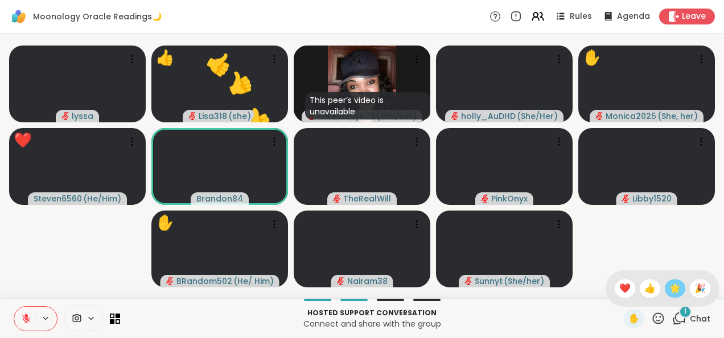
click at [670, 289] on span "🌟" at bounding box center [675, 289] width 11 height 14
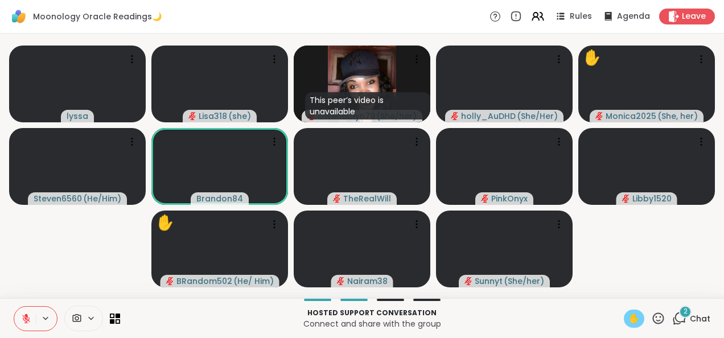
click at [624, 326] on div "✋" at bounding box center [634, 319] width 20 height 18
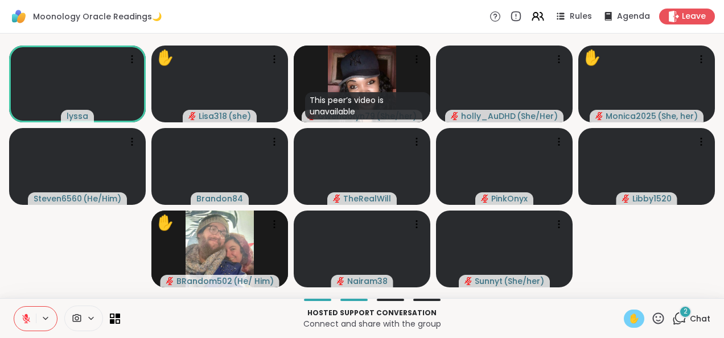
click at [673, 321] on icon at bounding box center [680, 318] width 14 height 14
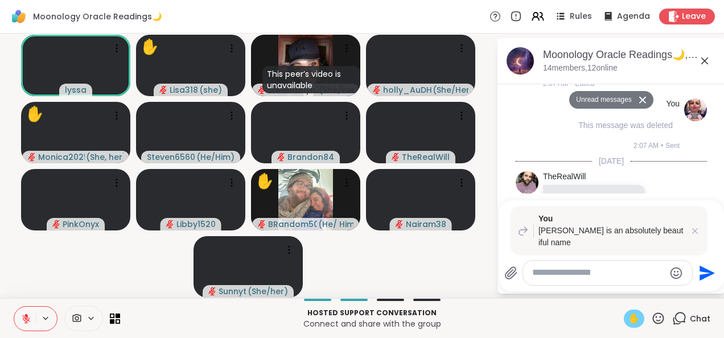
scroll to position [2309, 0]
click at [639, 101] on icon at bounding box center [642, 100] width 7 height 7
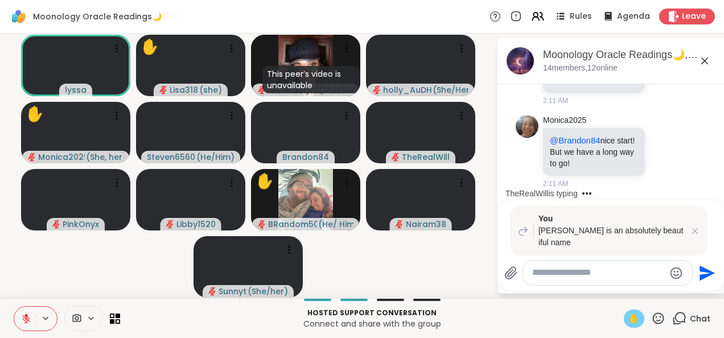
scroll to position [2549, 0]
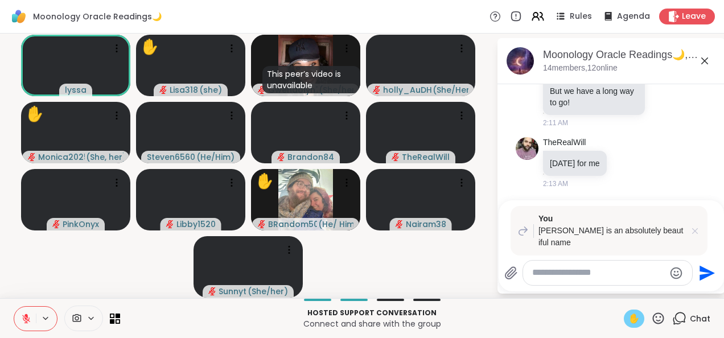
click at [695, 234] on icon at bounding box center [695, 231] width 6 height 6
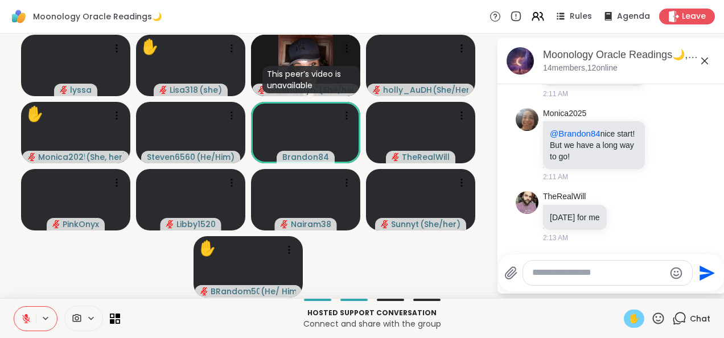
scroll to position [2568, 0]
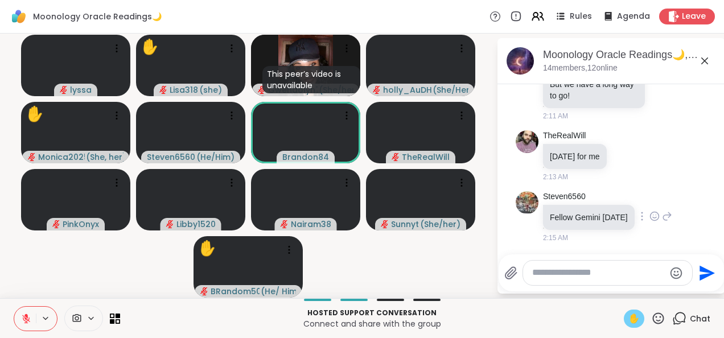
click at [653, 219] on icon at bounding box center [654, 218] width 3 height 1
click at [650, 204] on span "Select Reaction: Heart" at bounding box center [655, 197] width 10 height 11
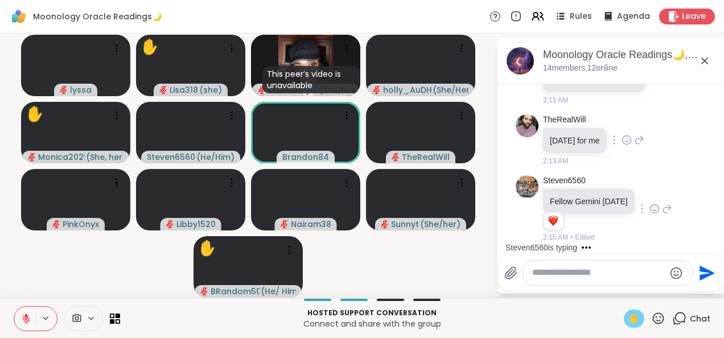
click at [616, 142] on icon at bounding box center [614, 140] width 2 height 9
click at [628, 139] on icon at bounding box center [627, 139] width 10 height 11
click at [659, 169] on div "TheRealWill [DATE] for me 2:13 AM" at bounding box center [611, 140] width 191 height 61
click at [628, 142] on icon at bounding box center [627, 139] width 10 height 11
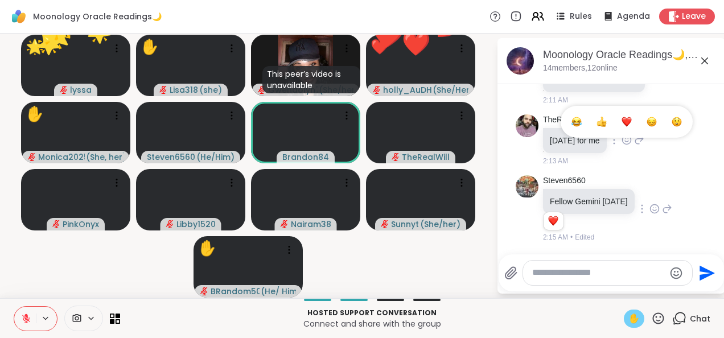
click at [628, 121] on div "Select Reaction: Heart" at bounding box center [627, 122] width 10 height 10
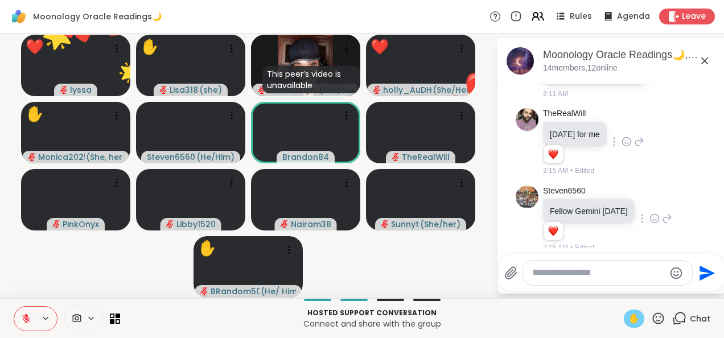
scroll to position [2660, 0]
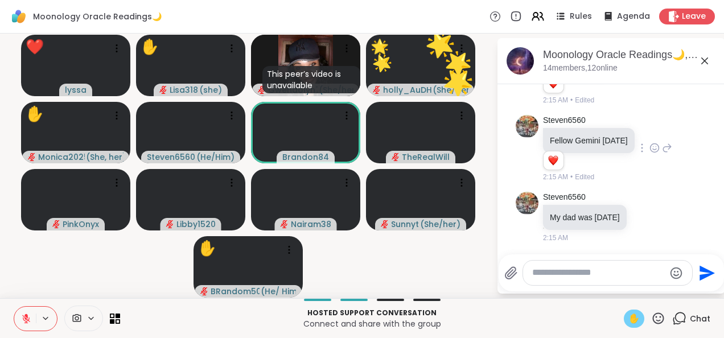
click at [653, 321] on icon at bounding box center [658, 318] width 14 height 14
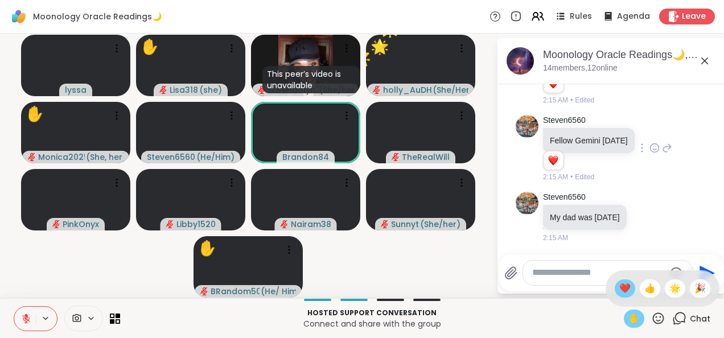
click at [620, 286] on span "❤️" at bounding box center [625, 289] width 11 height 14
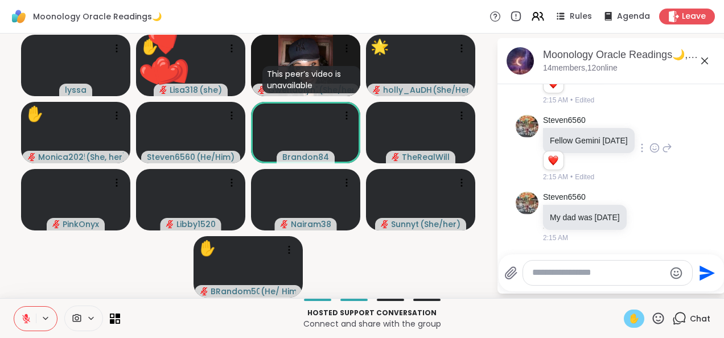
click at [654, 313] on icon at bounding box center [658, 318] width 14 height 14
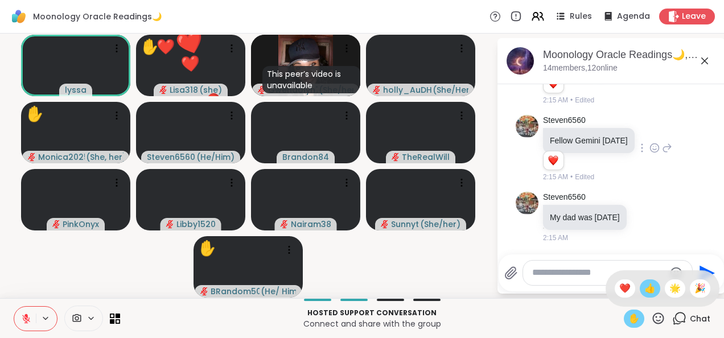
click at [645, 288] on span "👍" at bounding box center [650, 289] width 11 height 14
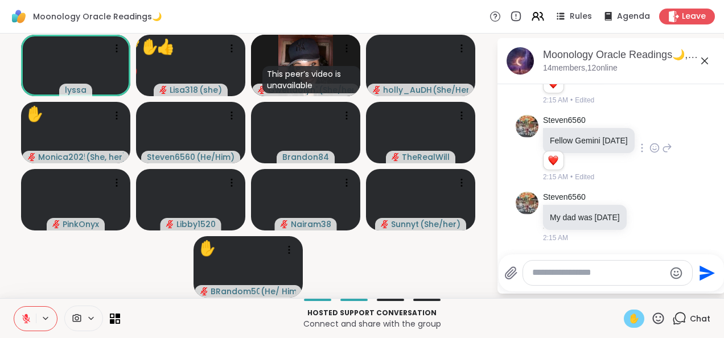
click at [651, 318] on icon at bounding box center [658, 318] width 14 height 14
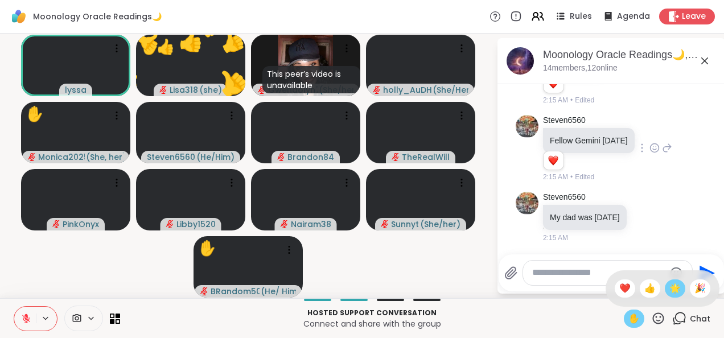
click at [670, 286] on span "🌟" at bounding box center [675, 289] width 11 height 14
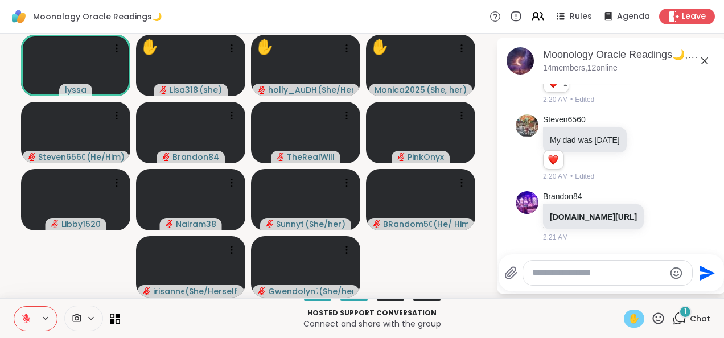
scroll to position [2771, 0]
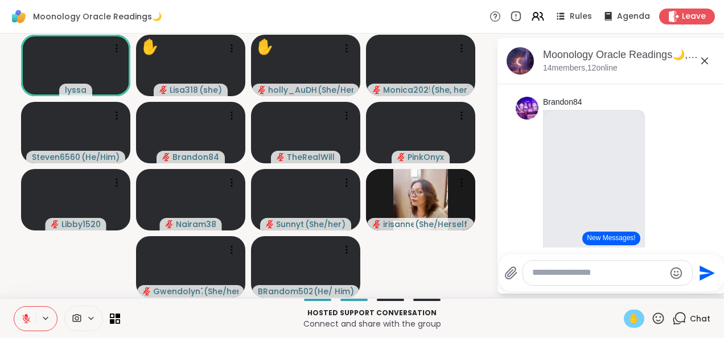
click at [30, 319] on icon at bounding box center [26, 319] width 10 height 10
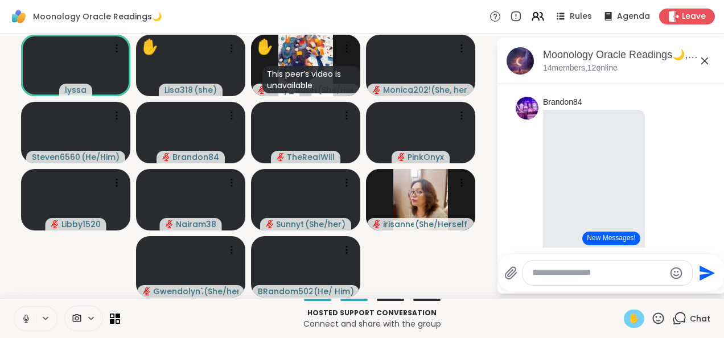
click at [629, 318] on span "✋" at bounding box center [634, 319] width 11 height 14
click at [465, 273] on video-player-container "lyssa Lisa318 ( she ) ✋ This peer’s video is unavailable holly_AuDHD ( She/Her …" at bounding box center [248, 166] width 483 height 256
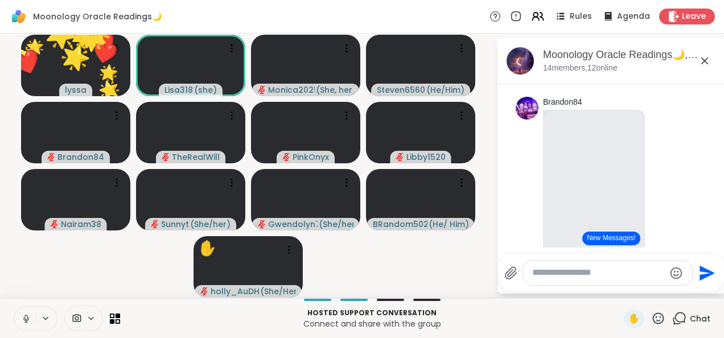
click at [22, 319] on icon at bounding box center [26, 319] width 10 height 10
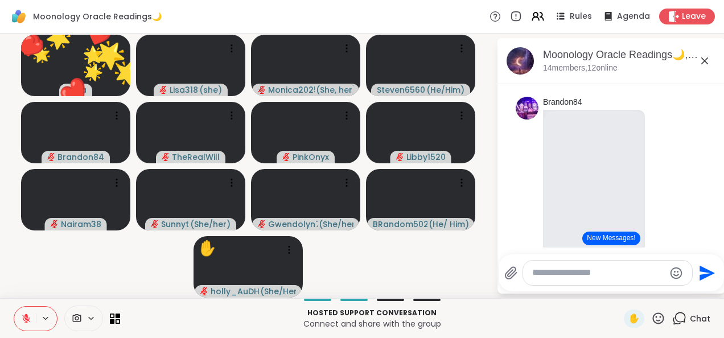
click at [653, 319] on icon at bounding box center [658, 318] width 11 height 11
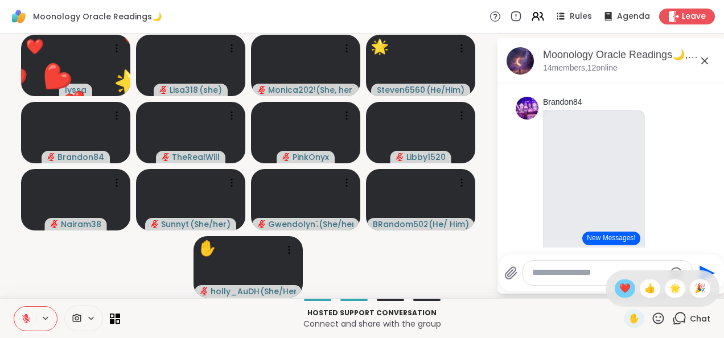
click at [620, 292] on span "❤️" at bounding box center [625, 289] width 11 height 14
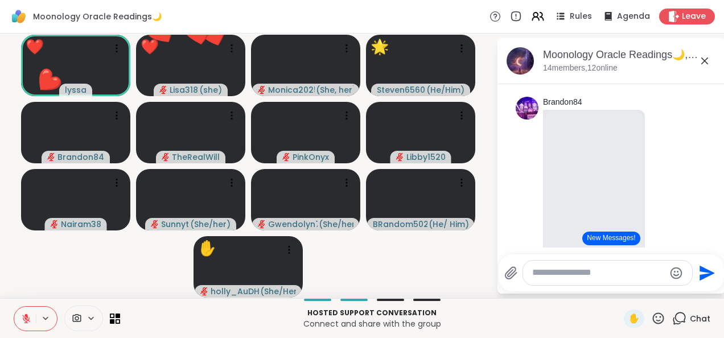
click at [651, 323] on icon at bounding box center [658, 318] width 14 height 14
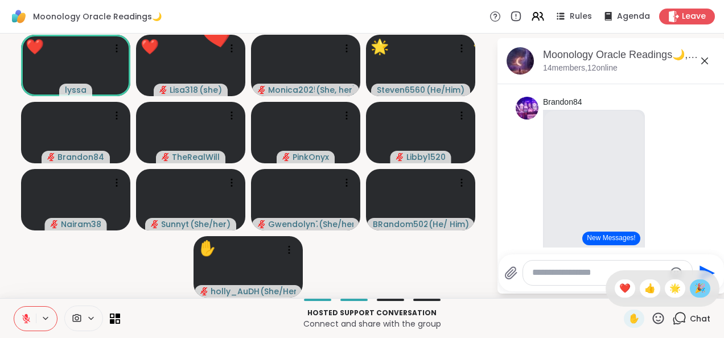
click at [695, 295] on span "🎉" at bounding box center [700, 289] width 11 height 14
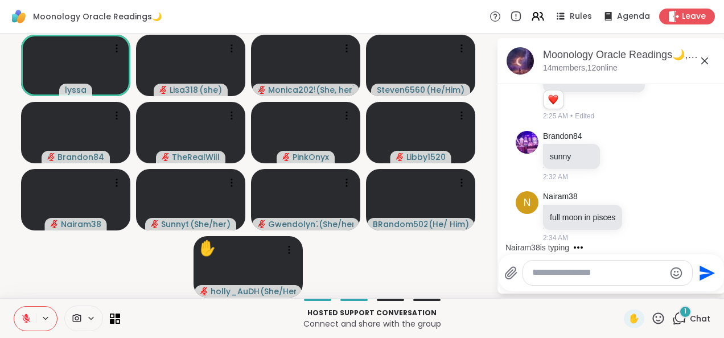
scroll to position [3294, 0]
click at [653, 323] on icon at bounding box center [658, 318] width 11 height 11
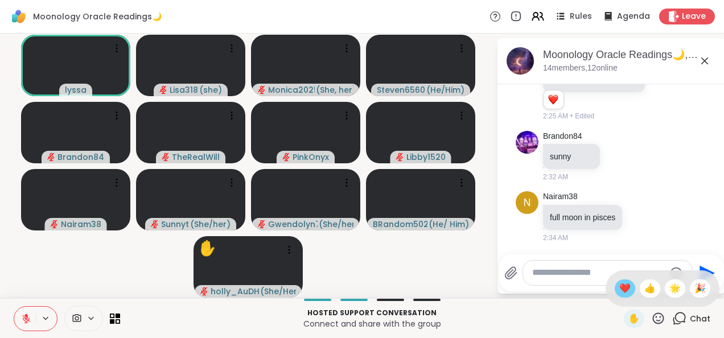
click at [615, 296] on div "❤️" at bounding box center [625, 289] width 20 height 18
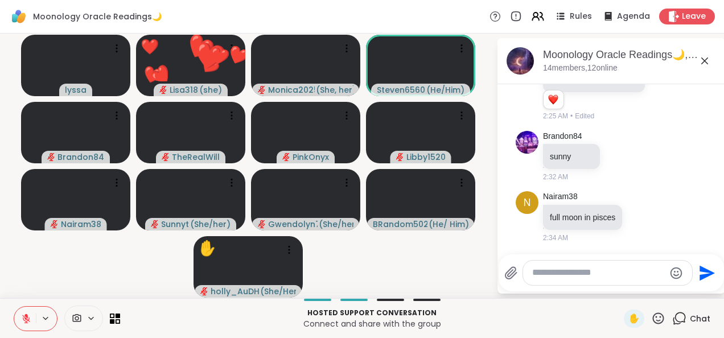
click at [653, 320] on icon at bounding box center [658, 318] width 14 height 14
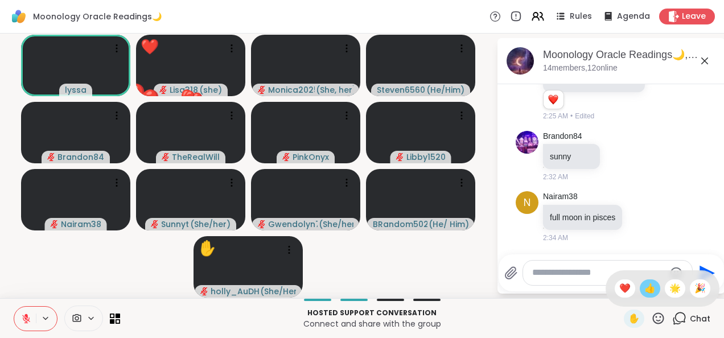
click at [645, 293] on span "👍" at bounding box center [650, 289] width 11 height 14
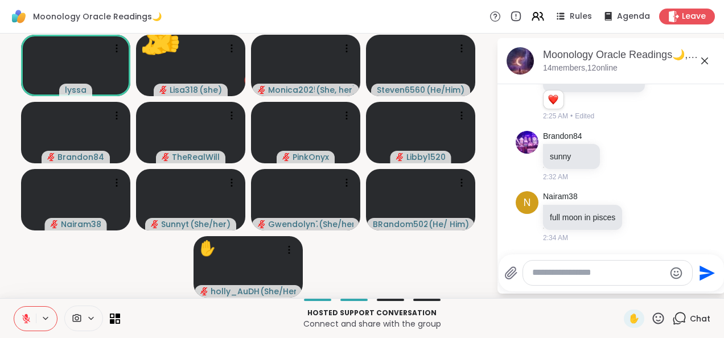
click at [651, 325] on icon at bounding box center [658, 318] width 14 height 14
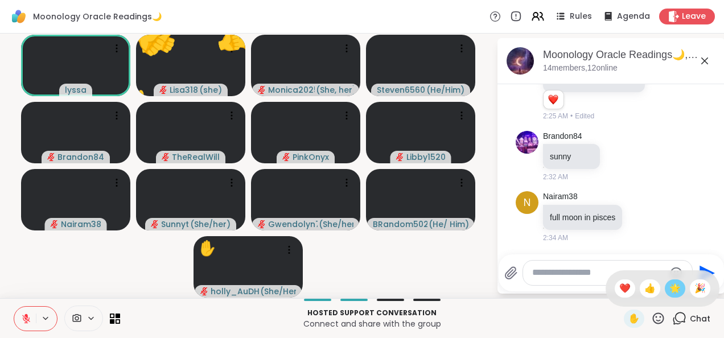
click at [670, 290] on span "🌟" at bounding box center [675, 289] width 11 height 14
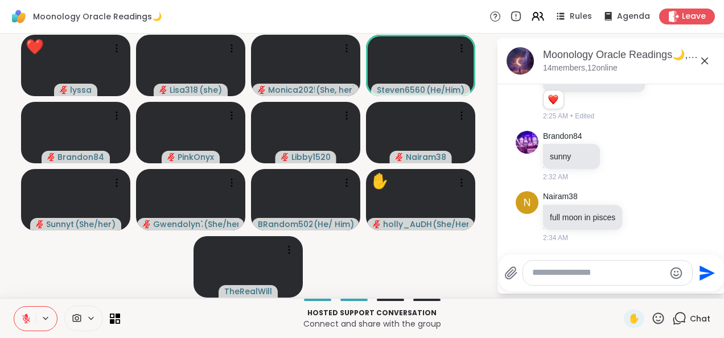
click at [653, 321] on icon at bounding box center [658, 318] width 14 height 14
click at [620, 285] on span "❤️" at bounding box center [625, 289] width 11 height 14
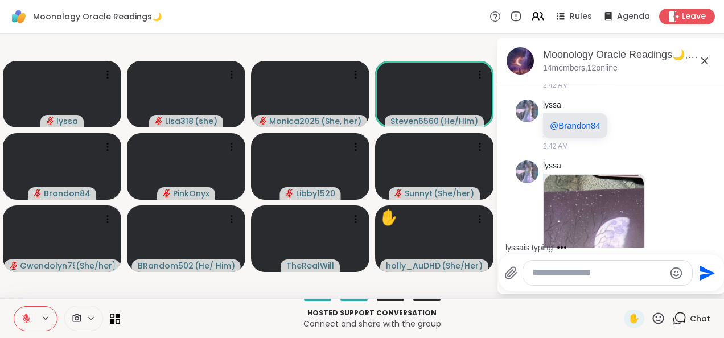
scroll to position [4217, 0]
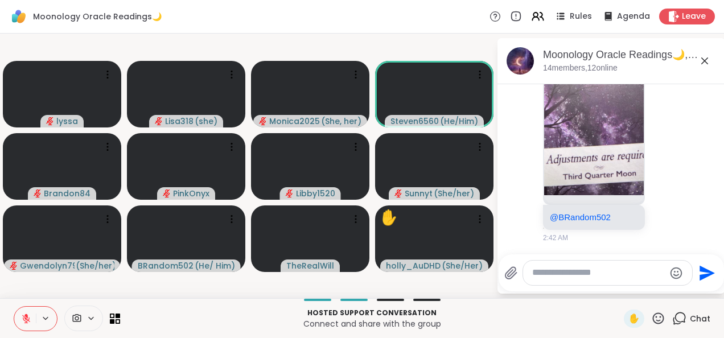
click at [651, 324] on icon at bounding box center [658, 318] width 14 height 14
click at [620, 287] on span "❤️" at bounding box center [625, 289] width 11 height 14
click at [653, 323] on icon at bounding box center [658, 318] width 11 height 11
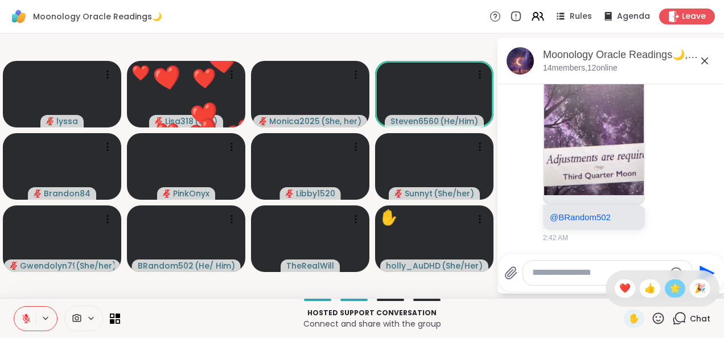
click at [670, 293] on span "🌟" at bounding box center [675, 289] width 11 height 14
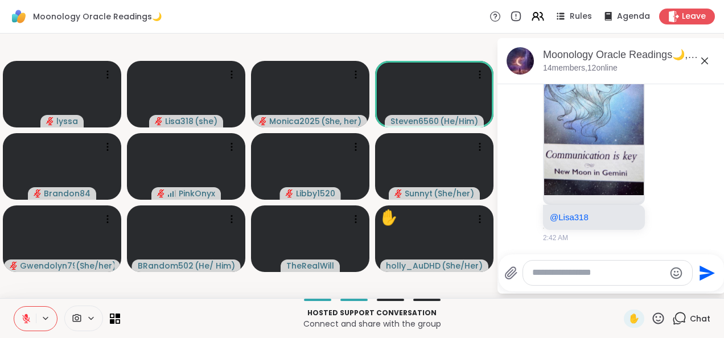
scroll to position [4488, 0]
click at [664, 75] on icon at bounding box center [664, 75] width 0 height 0
click at [654, 69] on button "Select Reaction: Heart" at bounding box center [665, 57] width 23 height 23
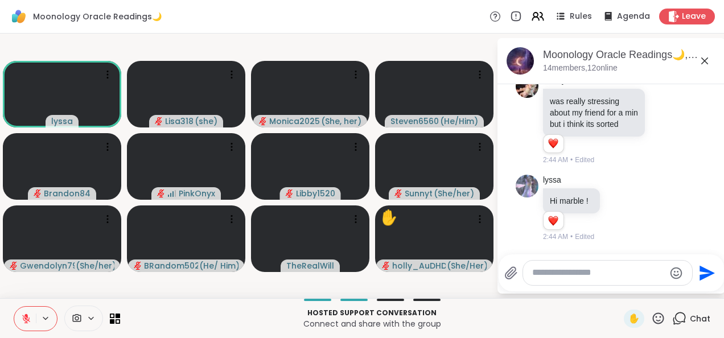
scroll to position [6080, 0]
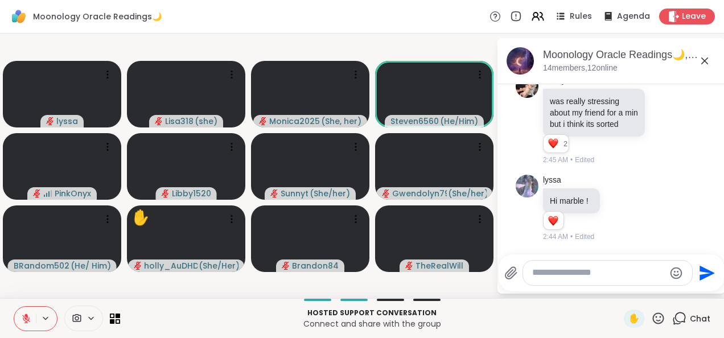
click at [653, 316] on icon at bounding box center [658, 318] width 14 height 14
click at [620, 289] on span "❤️" at bounding box center [625, 289] width 11 height 14
click at [654, 321] on icon at bounding box center [658, 318] width 14 height 14
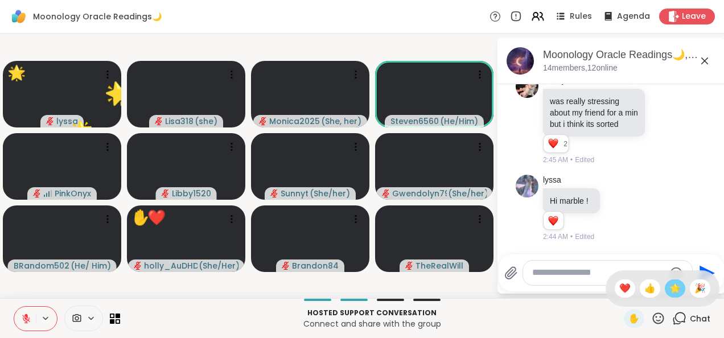
click at [670, 295] on span "🌟" at bounding box center [675, 289] width 11 height 14
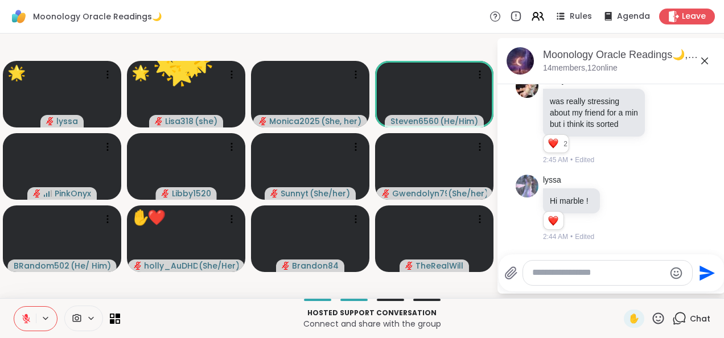
click at [651, 325] on icon at bounding box center [658, 318] width 14 height 14
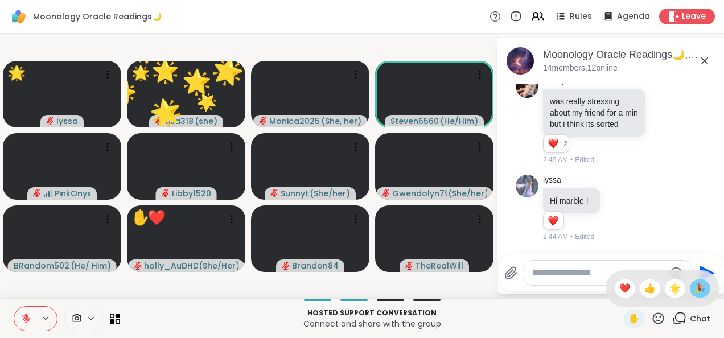
click at [694, 296] on div "🎉" at bounding box center [700, 289] width 20 height 18
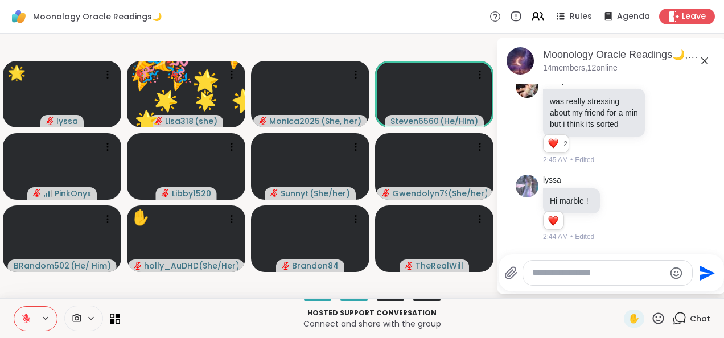
click at [653, 324] on icon at bounding box center [658, 318] width 14 height 14
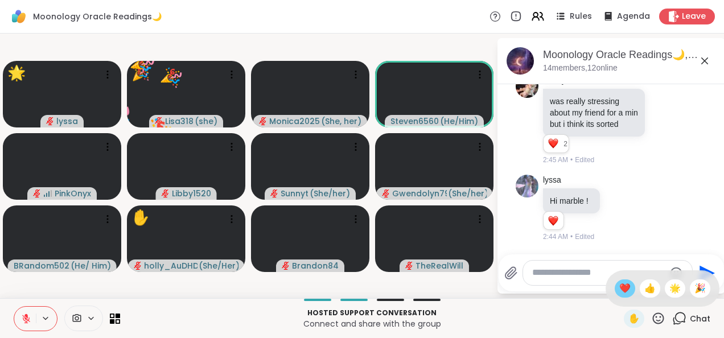
click at [620, 285] on span "❤️" at bounding box center [625, 289] width 11 height 14
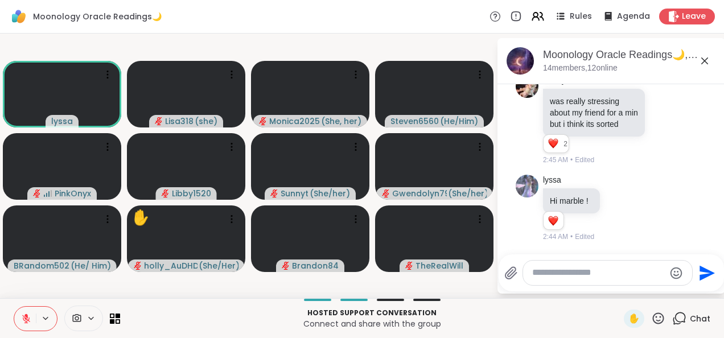
click at [654, 325] on icon at bounding box center [658, 318] width 14 height 14
click at [620, 294] on span "❤️" at bounding box center [625, 289] width 11 height 14
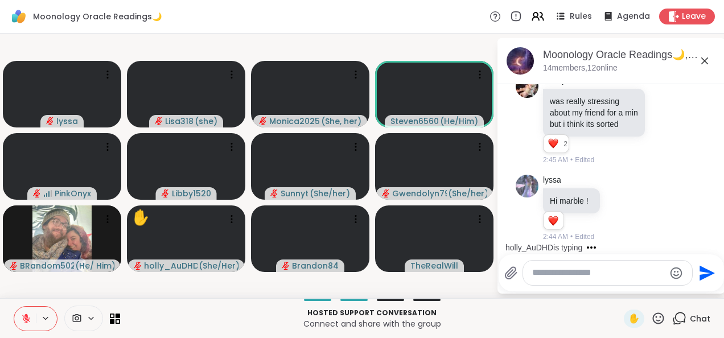
click at [654, 322] on icon at bounding box center [658, 318] width 11 height 11
click at [620, 288] on span "❤️" at bounding box center [625, 289] width 11 height 14
click at [655, 318] on icon at bounding box center [658, 318] width 11 height 11
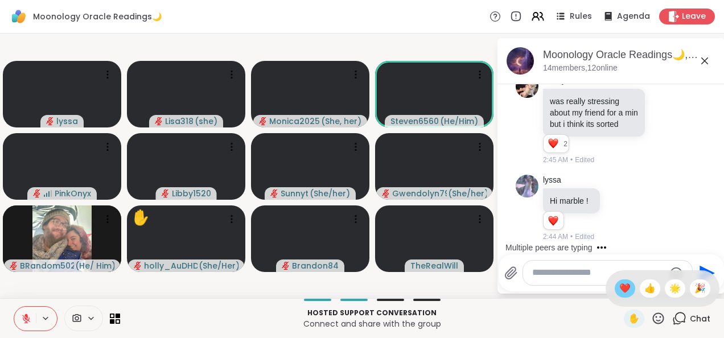
click at [620, 295] on span "❤️" at bounding box center [625, 289] width 11 height 14
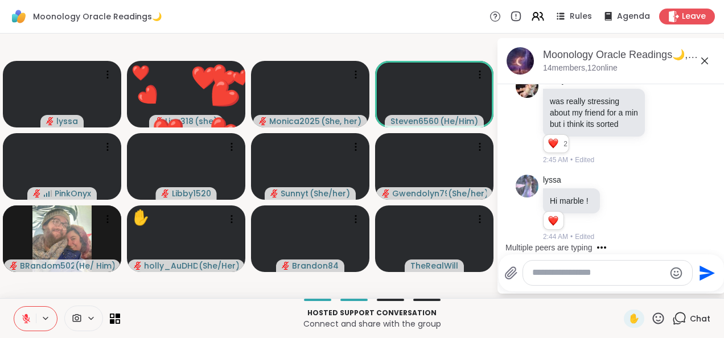
click at [653, 323] on icon at bounding box center [658, 318] width 11 height 11
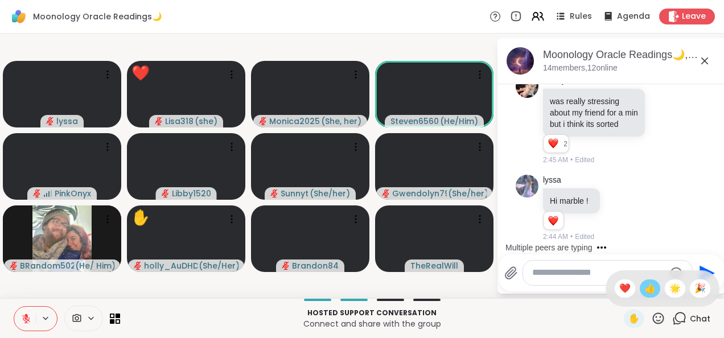
click at [640, 297] on div "👍" at bounding box center [650, 289] width 20 height 18
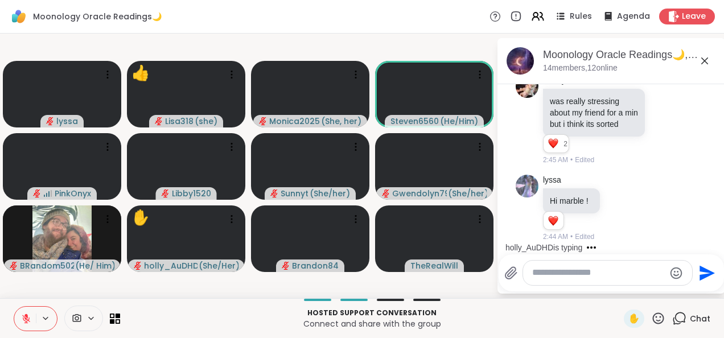
scroll to position [6152, 0]
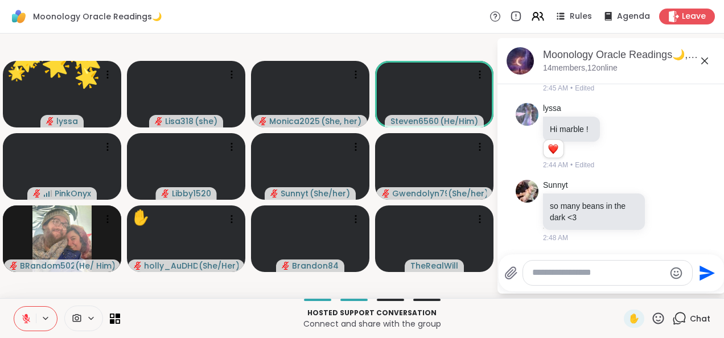
click at [651, 322] on icon at bounding box center [658, 318] width 14 height 14
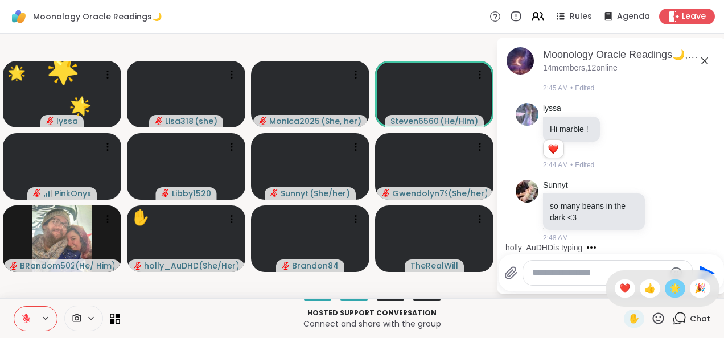
click at [671, 292] on span "🌟" at bounding box center [675, 289] width 11 height 14
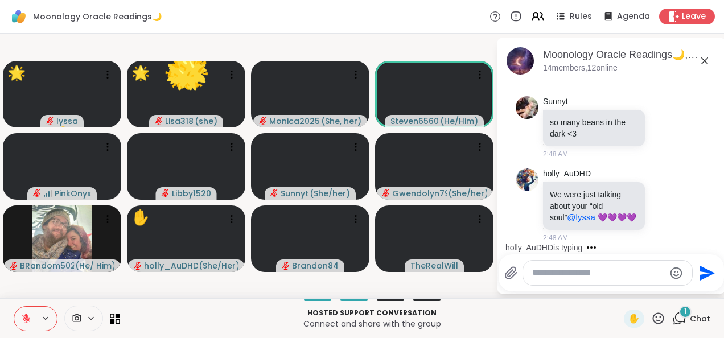
scroll to position [6235, 0]
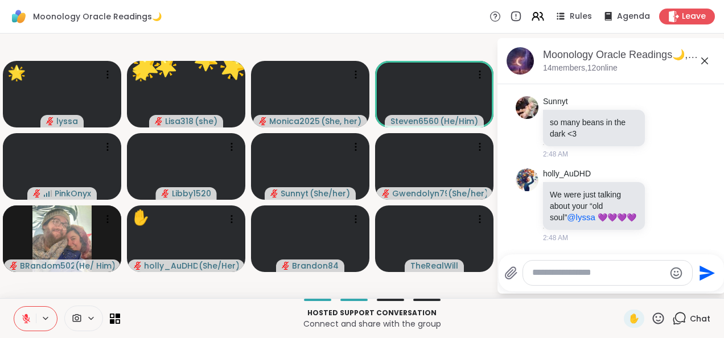
click at [651, 322] on icon at bounding box center [658, 318] width 14 height 14
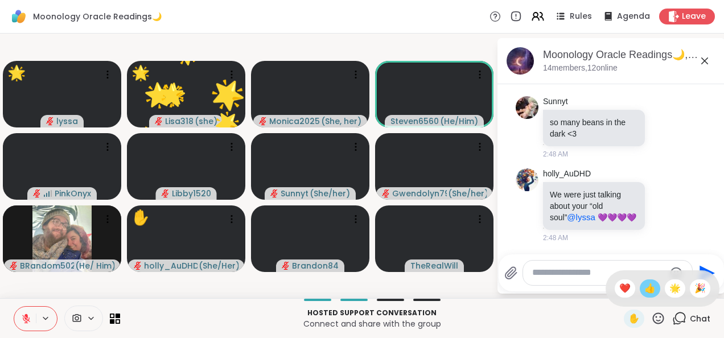
click at [645, 292] on span "👍" at bounding box center [650, 289] width 11 height 14
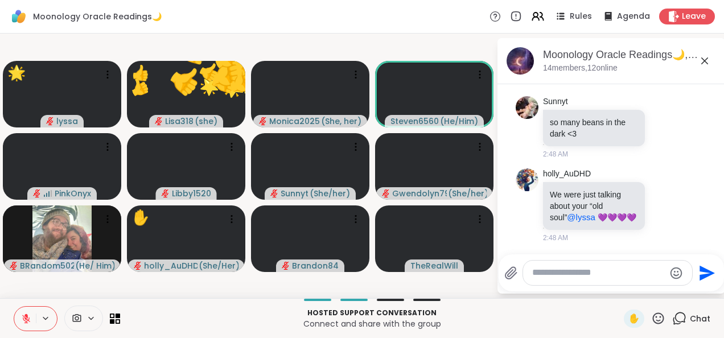
click at [651, 319] on icon at bounding box center [658, 318] width 14 height 14
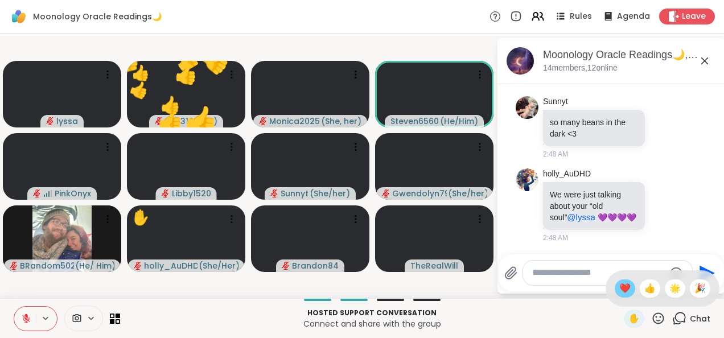
click at [620, 290] on span "❤️" at bounding box center [625, 289] width 11 height 14
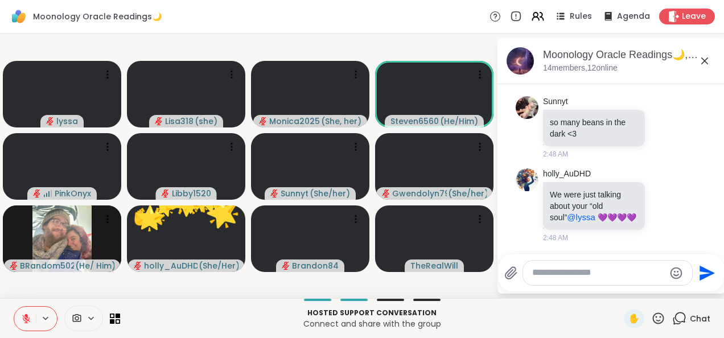
click at [651, 320] on icon at bounding box center [658, 318] width 14 height 14
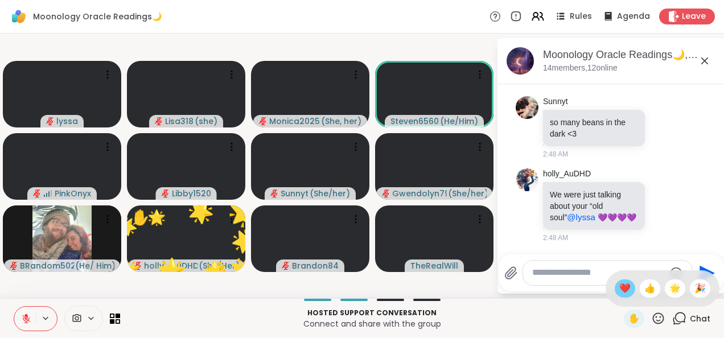
click at [620, 292] on span "❤️" at bounding box center [625, 289] width 11 height 14
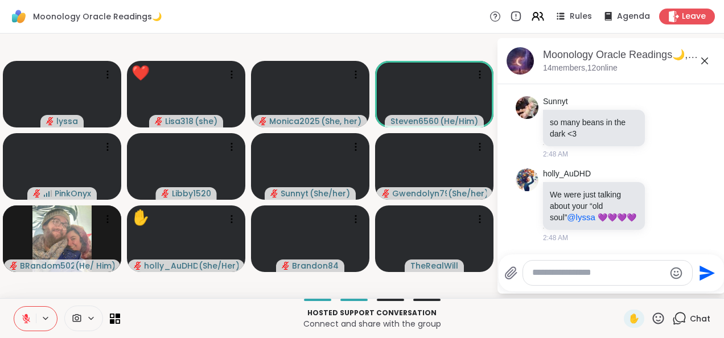
click at [653, 324] on icon at bounding box center [658, 318] width 11 height 11
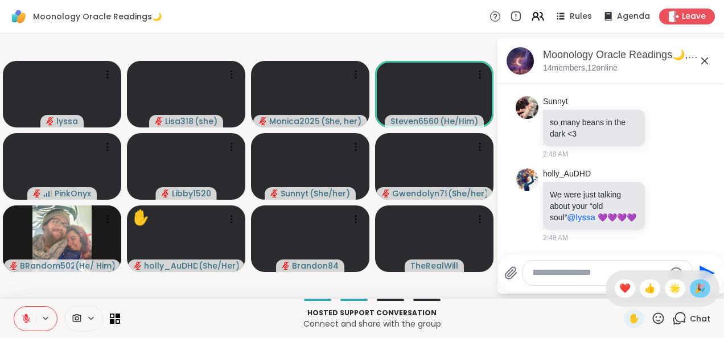
click at [692, 297] on div "🎉" at bounding box center [700, 289] width 20 height 18
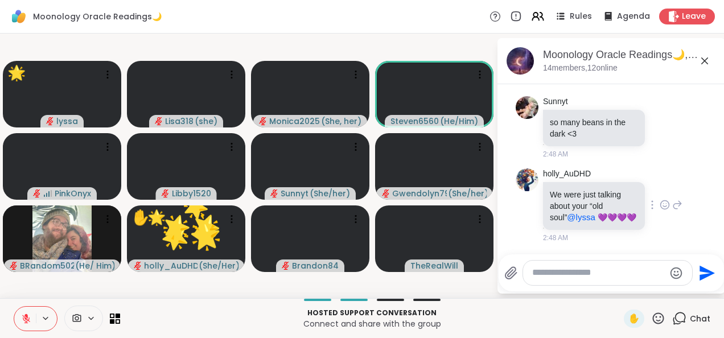
click at [651, 205] on icon at bounding box center [652, 204] width 2 height 9
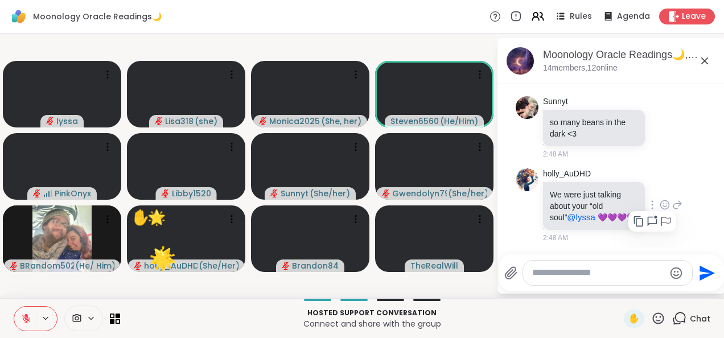
click at [663, 207] on icon at bounding box center [664, 206] width 3 height 1
click at [660, 191] on div "Select Reaction: Heart" at bounding box center [665, 187] width 10 height 10
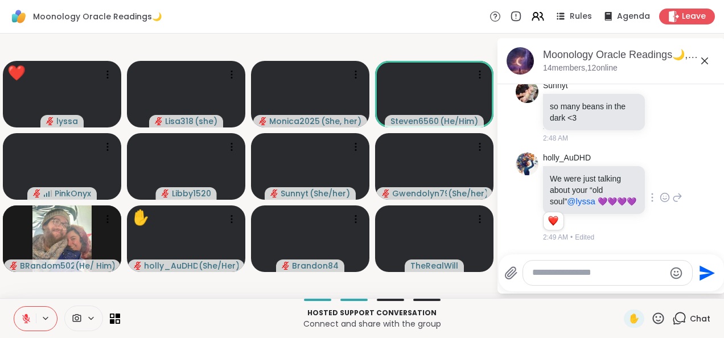
click at [655, 321] on icon at bounding box center [658, 318] width 11 height 11
click at [620, 291] on span "❤️" at bounding box center [625, 289] width 11 height 14
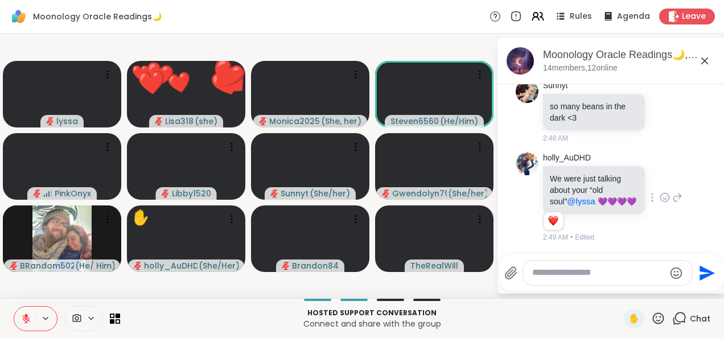
click at [653, 321] on icon at bounding box center [658, 318] width 14 height 14
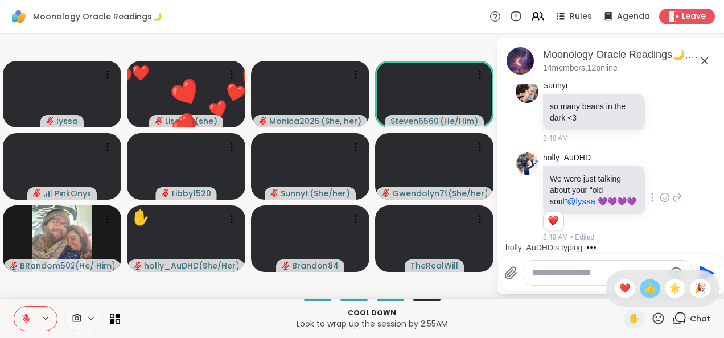
click at [645, 291] on span "👍" at bounding box center [650, 289] width 11 height 14
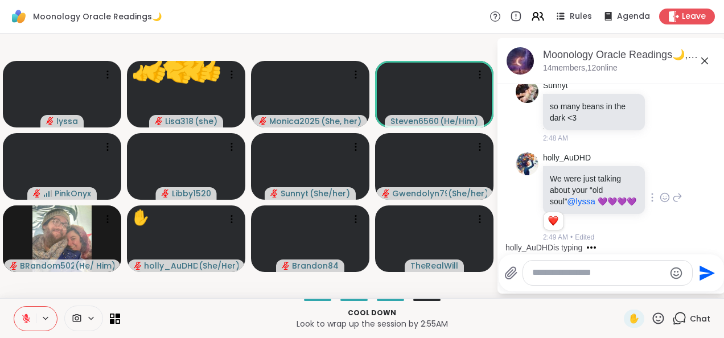
click at [653, 320] on icon at bounding box center [658, 318] width 14 height 14
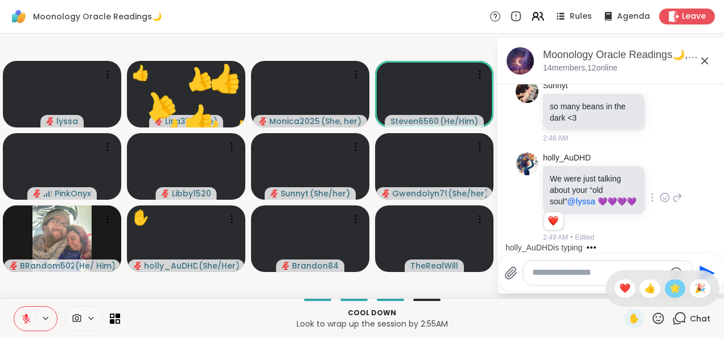
click at [670, 292] on span "🌟" at bounding box center [675, 289] width 11 height 14
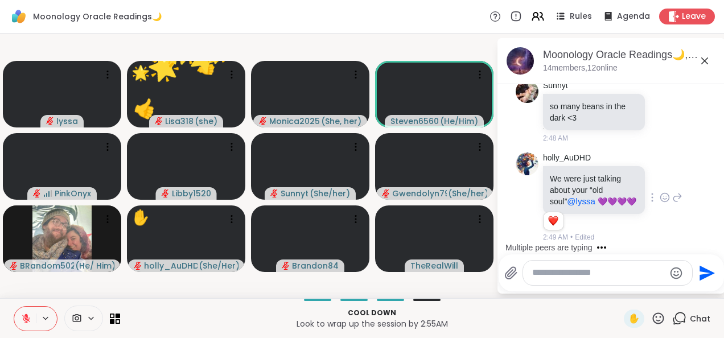
click at [653, 322] on icon at bounding box center [658, 318] width 14 height 14
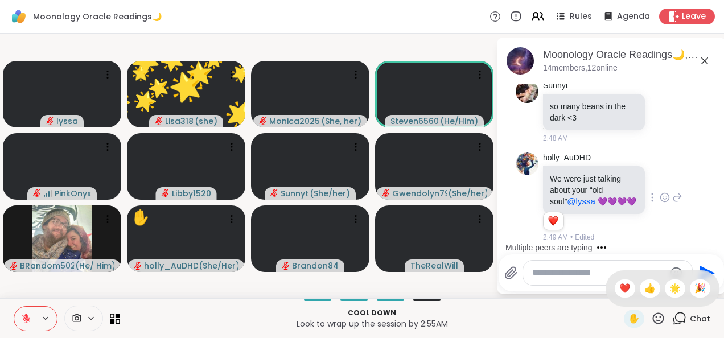
scroll to position [6312, 0]
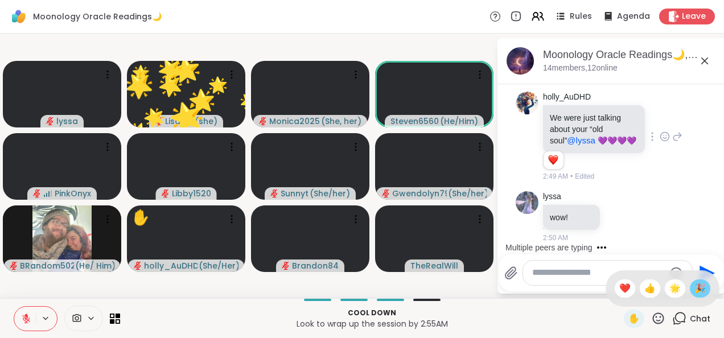
click at [695, 288] on span "🎉" at bounding box center [700, 289] width 11 height 14
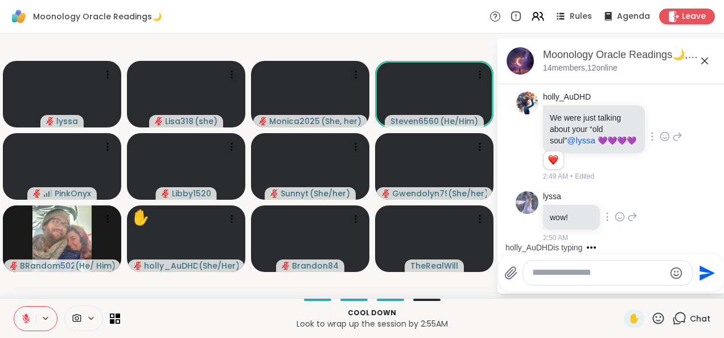
click at [616, 220] on icon at bounding box center [620, 216] width 10 height 11
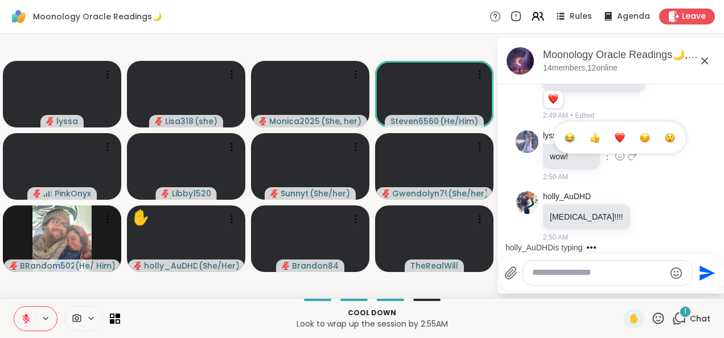
scroll to position [6372, 0]
click at [594, 143] on div "Select Reaction: Thumbs up" at bounding box center [595, 138] width 10 height 10
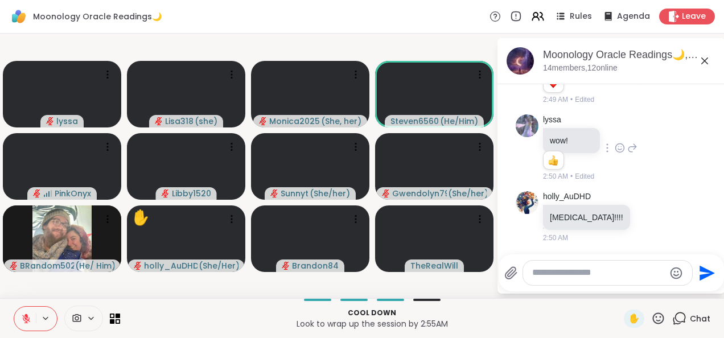
click at [553, 276] on textarea "Type your message" at bounding box center [598, 273] width 133 height 12
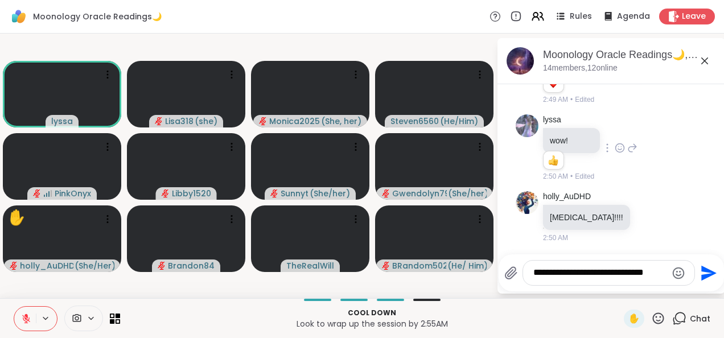
type textarea "**********"
click at [709, 284] on button "Send" at bounding box center [708, 273] width 26 height 26
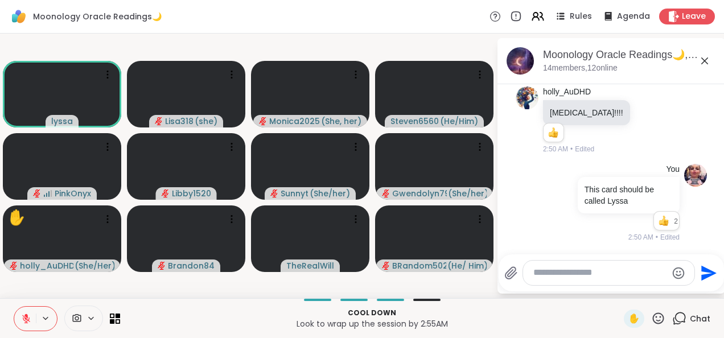
scroll to position [6493, 0]
click at [653, 320] on icon at bounding box center [658, 318] width 11 height 11
click at [620, 288] on span "❤️" at bounding box center [625, 289] width 11 height 14
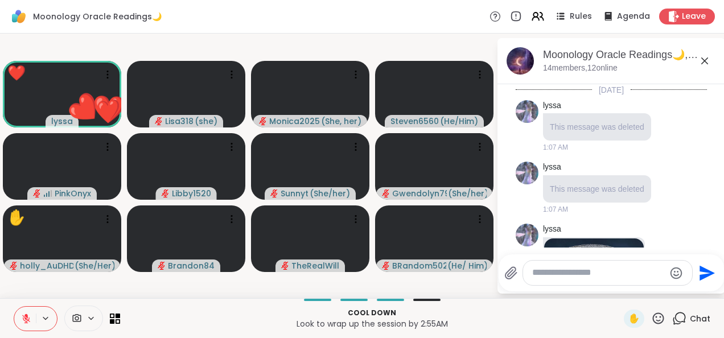
scroll to position [6493, 0]
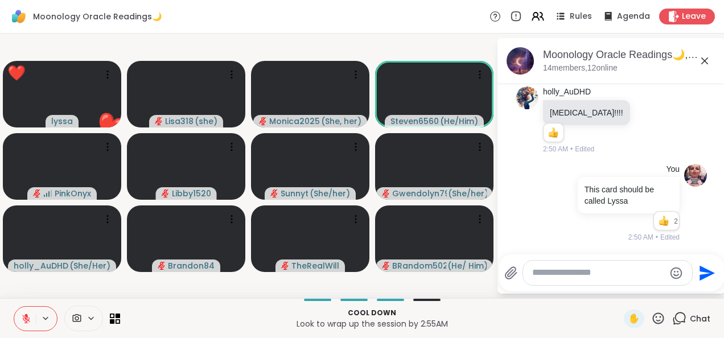
click at [654, 321] on icon at bounding box center [658, 318] width 14 height 14
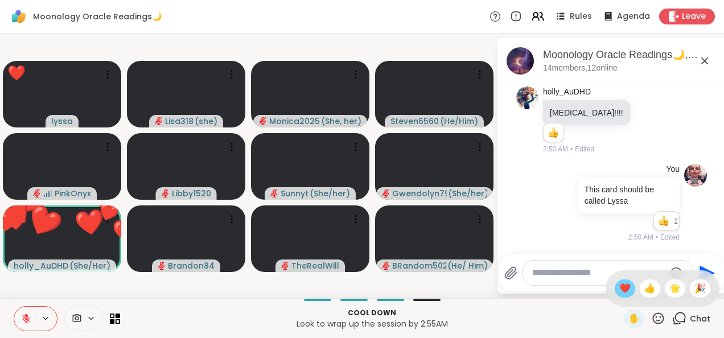
click at [620, 292] on span "❤️" at bounding box center [625, 289] width 11 height 14
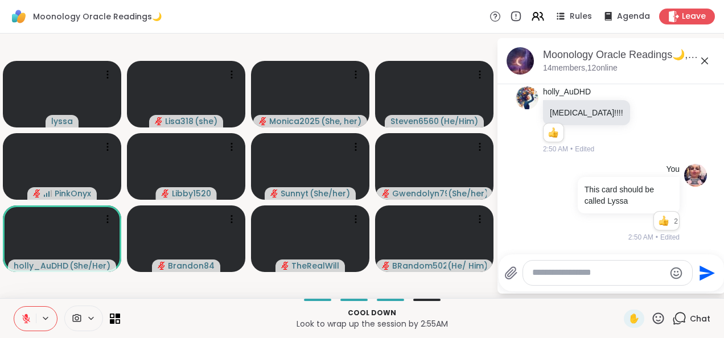
click at [654, 323] on icon at bounding box center [658, 318] width 11 height 11
click at [620, 295] on span "❤️" at bounding box center [625, 289] width 11 height 14
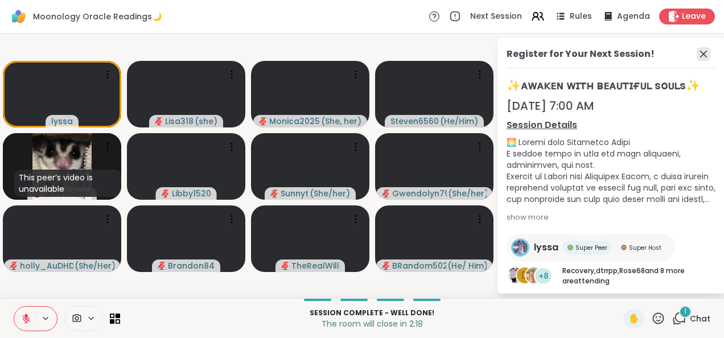
click at [697, 54] on icon at bounding box center [704, 54] width 14 height 14
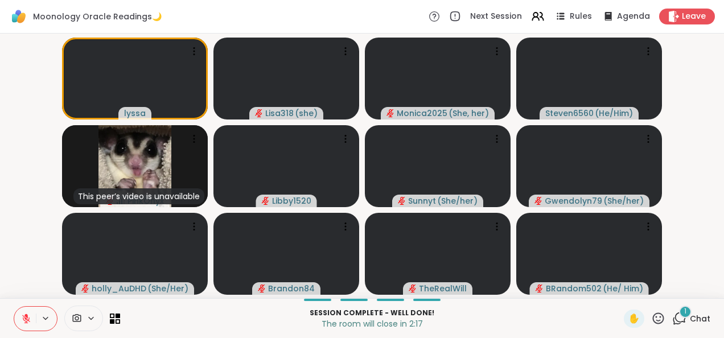
click at [673, 321] on icon at bounding box center [680, 318] width 14 height 14
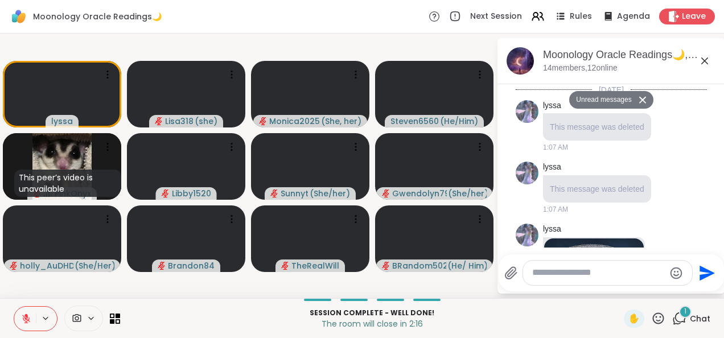
scroll to position [6816, 0]
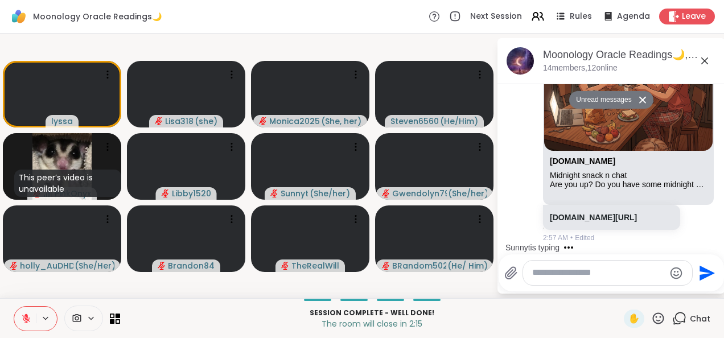
click at [594, 276] on textarea "Type your message" at bounding box center [598, 273] width 133 height 12
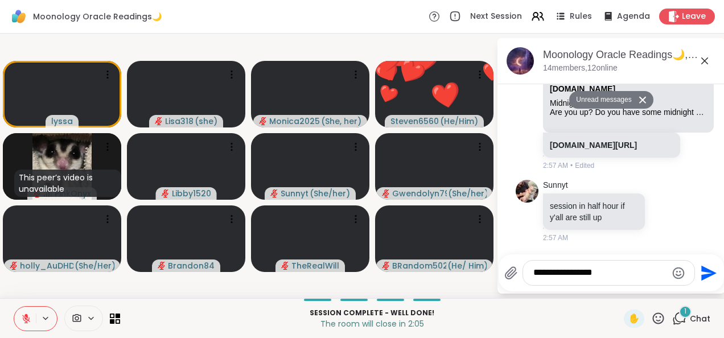
scroll to position [6861, 0]
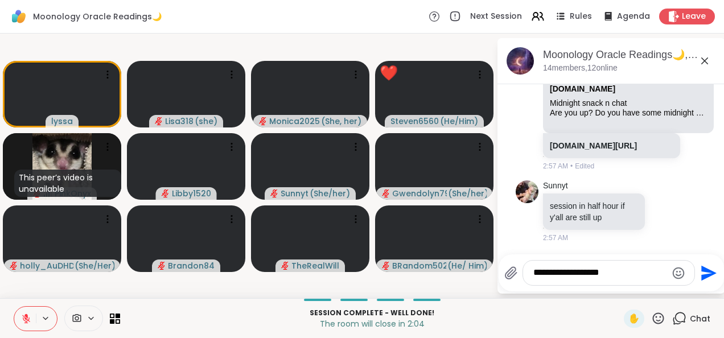
type textarea "**********"
click at [708, 282] on icon "Send" at bounding box center [708, 273] width 18 height 18
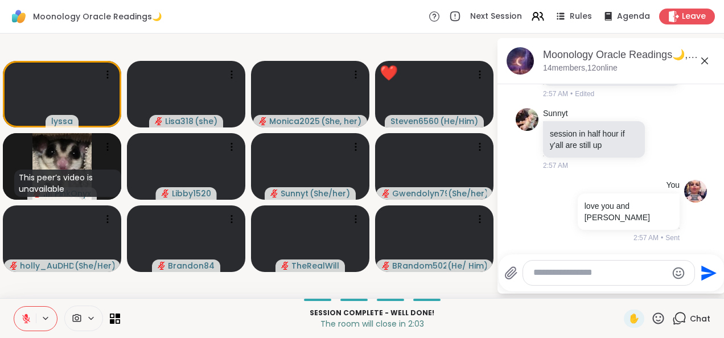
scroll to position [6922, 0]
